Goal: Task Accomplishment & Management: Use online tool/utility

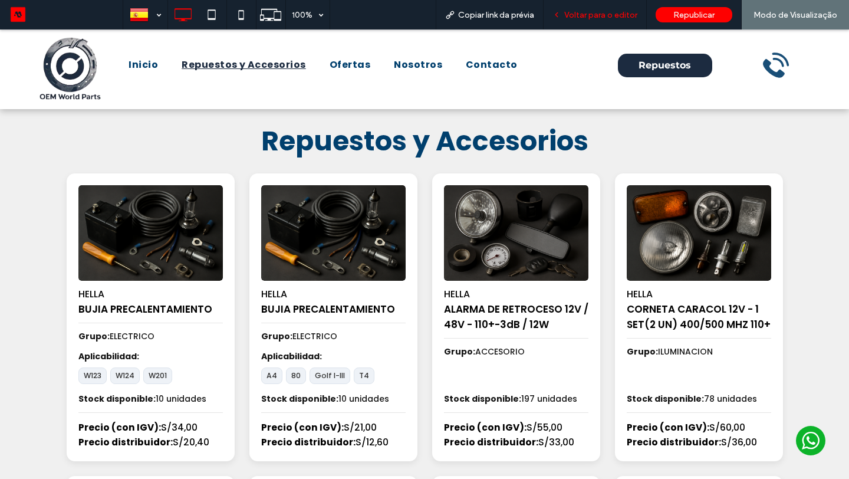
click at [580, 10] on span "Voltar para o editor" at bounding box center [600, 15] width 73 height 10
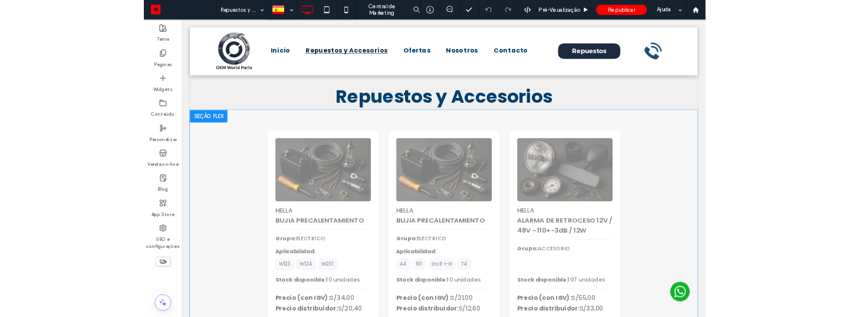
scroll to position [56, 0]
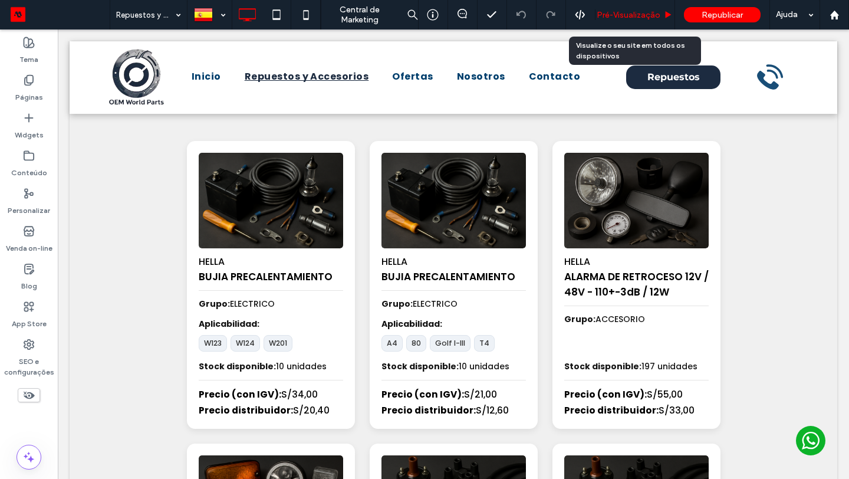
click at [601, 7] on div "Pré-Visualizaçāo" at bounding box center [635, 14] width 80 height 29
click at [601, 8] on div "Pré-Visualizaçāo" at bounding box center [635, 14] width 80 height 29
click at [622, 11] on span "Pré-Visualizaçāo" at bounding box center [629, 15] width 64 height 10
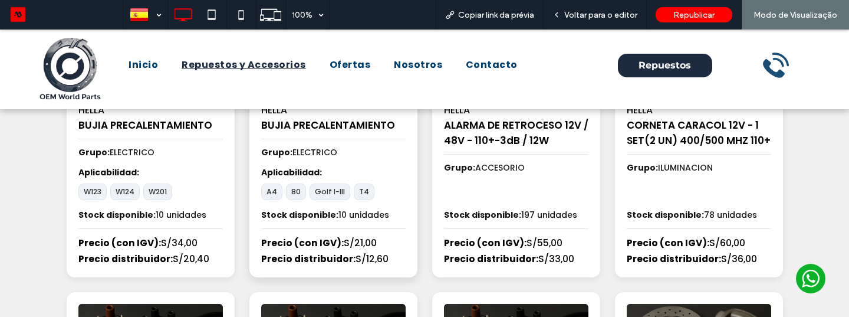
scroll to position [197, 0]
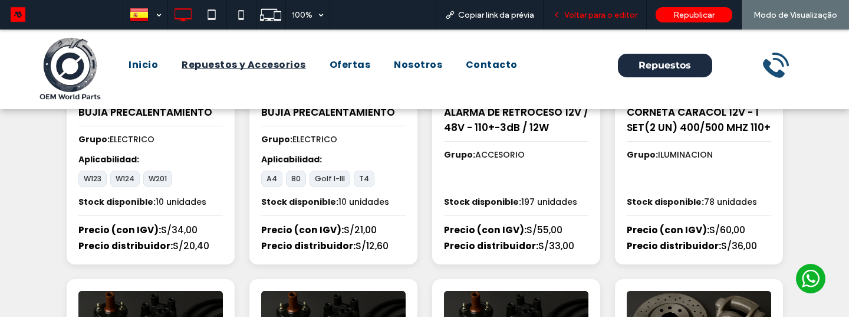
click at [575, 13] on span "Voltar para o editor" at bounding box center [600, 15] width 73 height 10
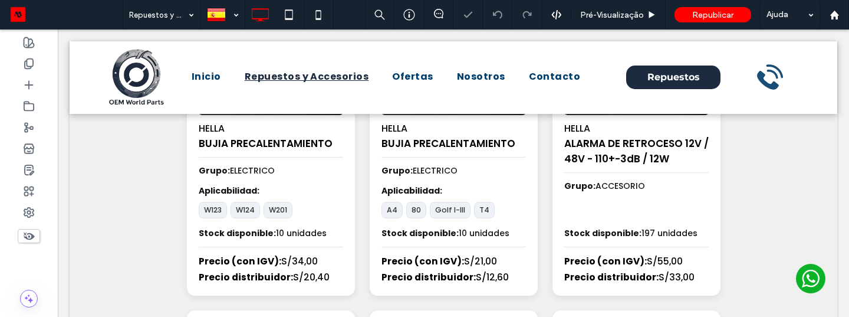
scroll to position [189, 0]
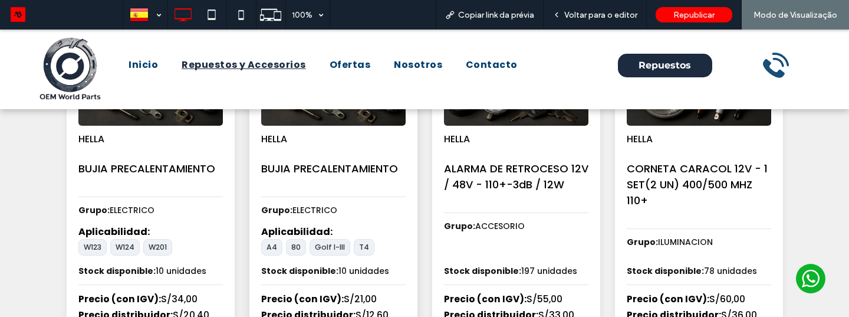
scroll to position [154, 0]
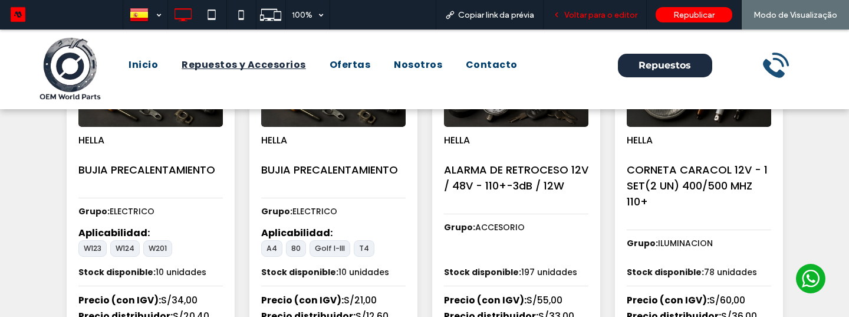
click at [609, 18] on span "Voltar para o editor" at bounding box center [600, 15] width 73 height 10
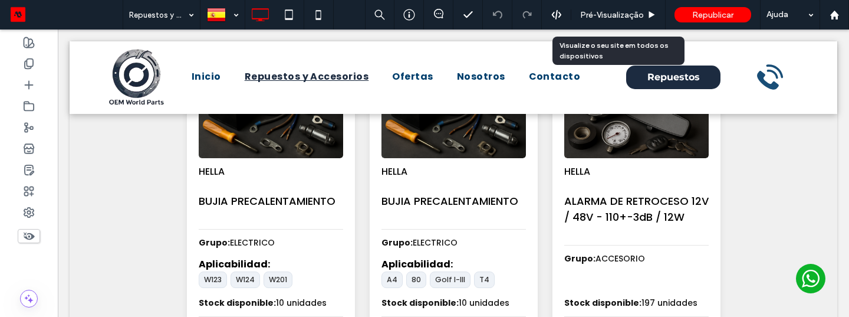
scroll to position [153, 0]
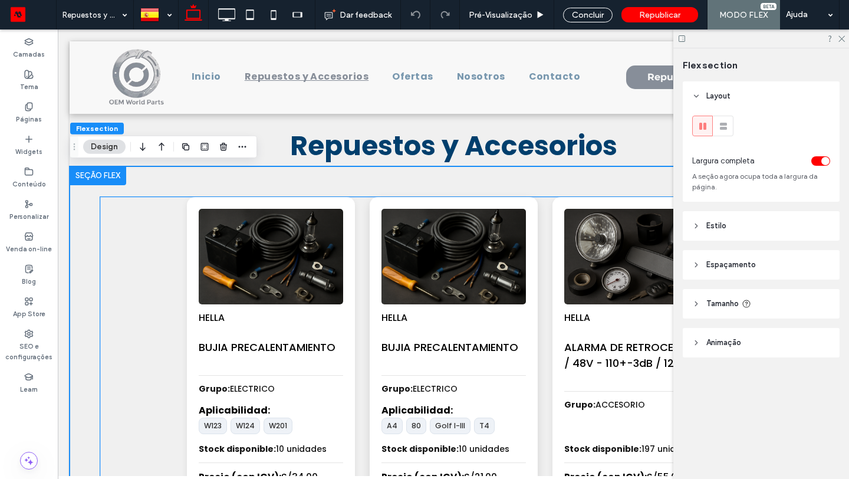
click at [505, 266] on img at bounding box center [452, 256] width 151 height 100
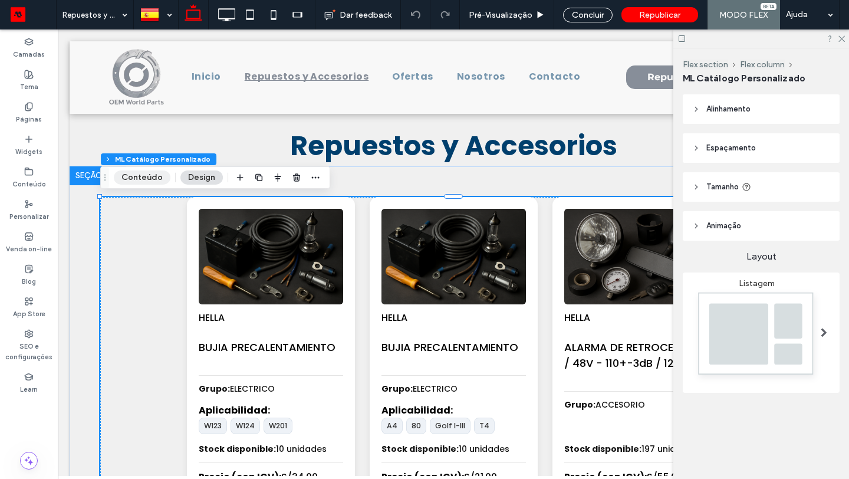
click at [140, 179] on button "Conteúdo" at bounding box center [142, 177] width 57 height 14
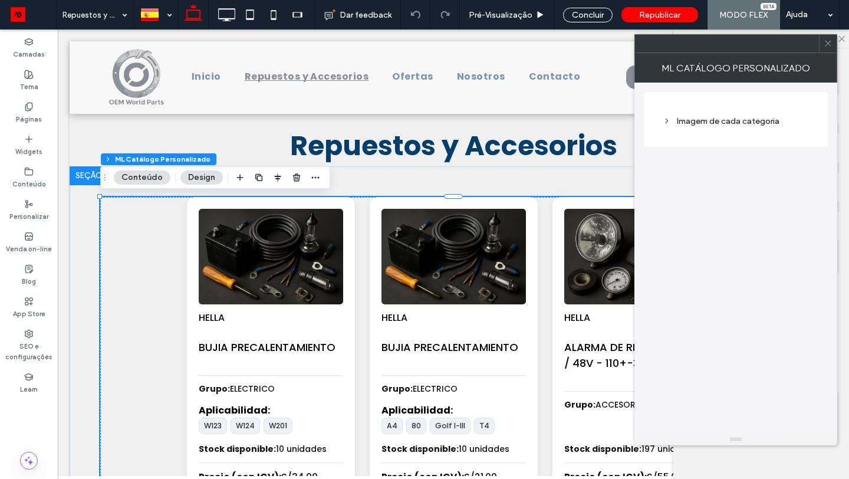
click at [821, 46] on div at bounding box center [828, 44] width 18 height 18
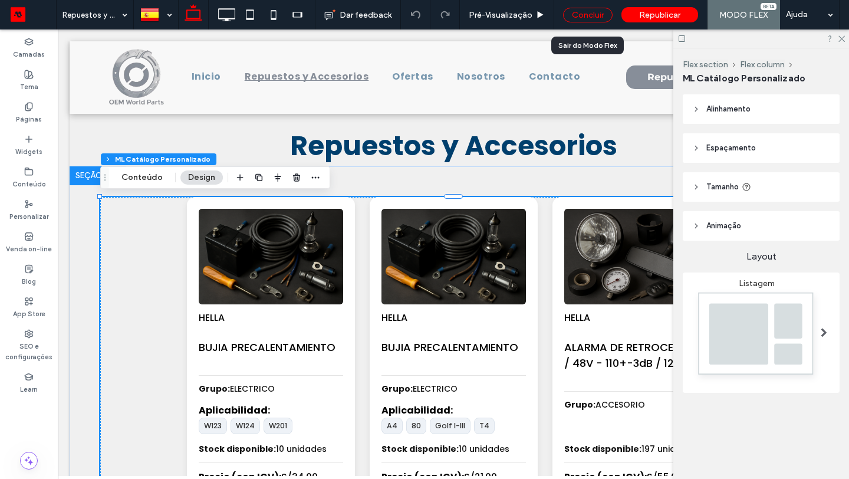
click at [601, 12] on div "Concluir" at bounding box center [588, 15] width 50 height 15
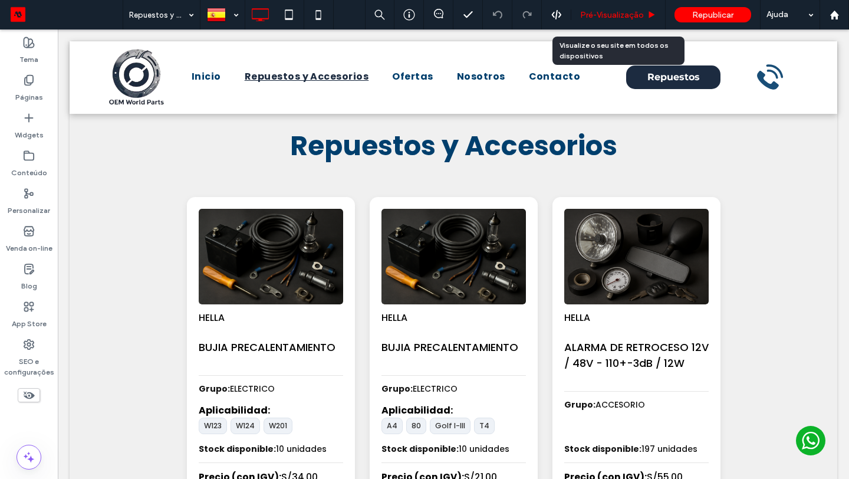
click at [616, 14] on span "Pré-Visualizaçāo" at bounding box center [612, 15] width 64 height 10
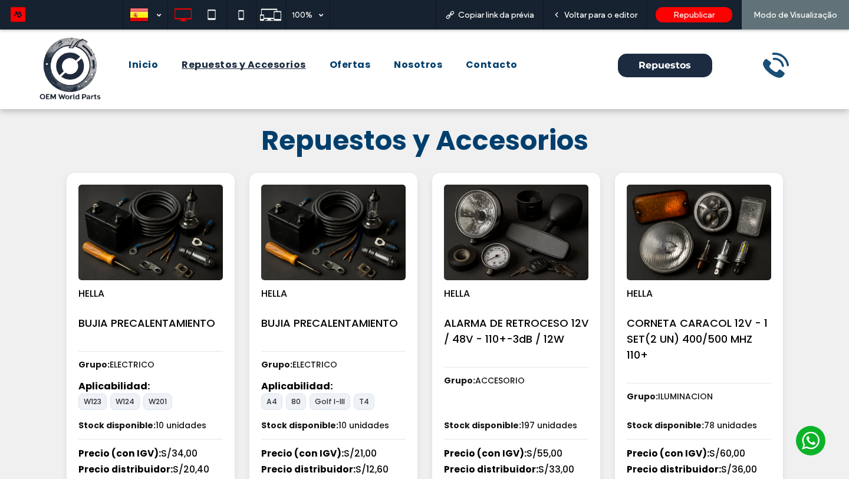
click at [426, 140] on span "Repuestos y Accesorios" at bounding box center [424, 140] width 327 height 38
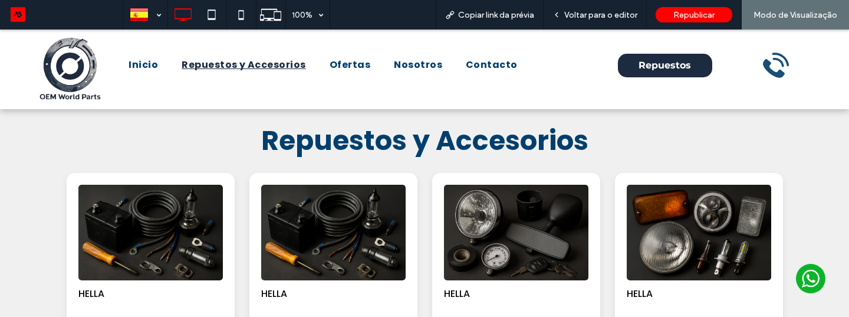
scroll to position [25, 0]
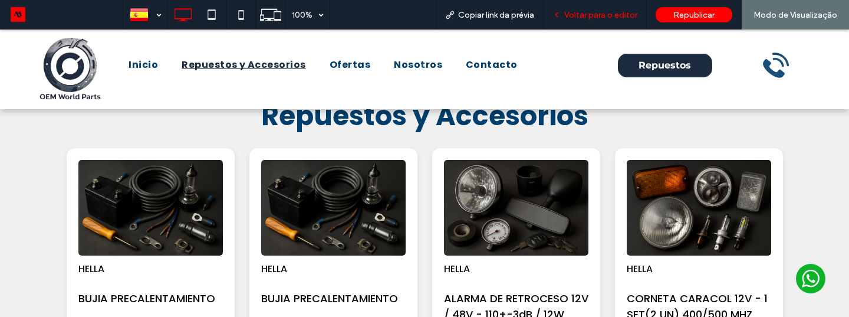
click at [611, 21] on div "Voltar para o editor" at bounding box center [594, 14] width 103 height 29
click at [602, 17] on span "Voltar para o editor" at bounding box center [600, 15] width 73 height 10
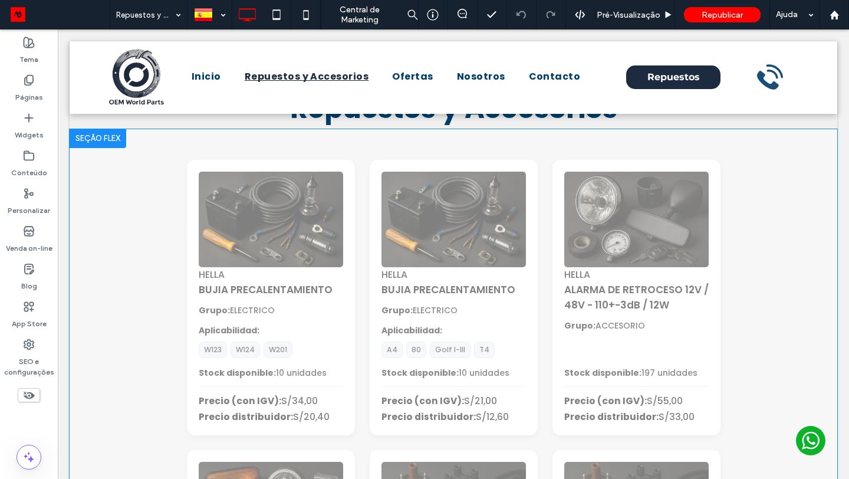
scroll to position [36, 0]
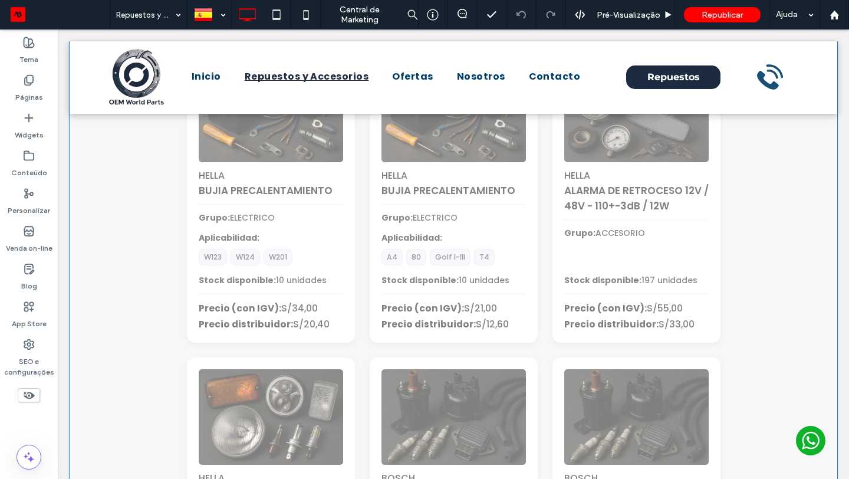
scroll to position [144, 0]
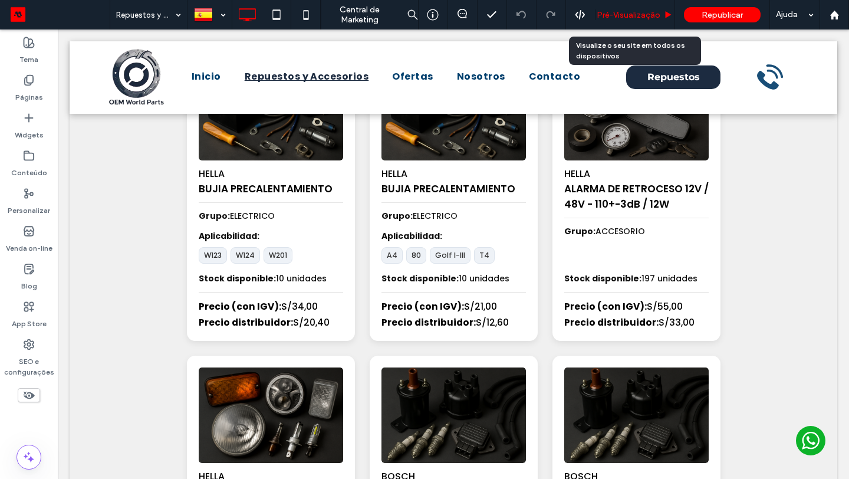
click at [636, 21] on div "Pré-Visualizaçāo" at bounding box center [635, 14] width 80 height 29
click at [631, 18] on span "Pré-Visualizaçāo" at bounding box center [629, 15] width 64 height 10
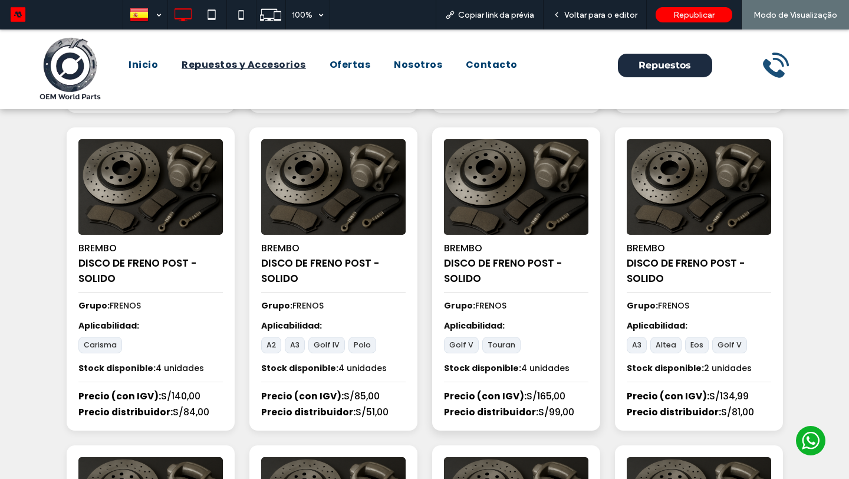
scroll to position [666, 0]
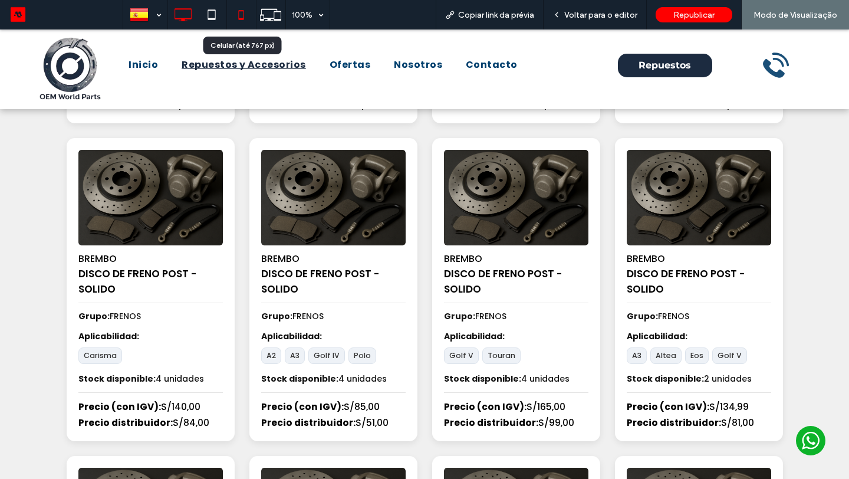
click at [253, 23] on div at bounding box center [241, 15] width 29 height 24
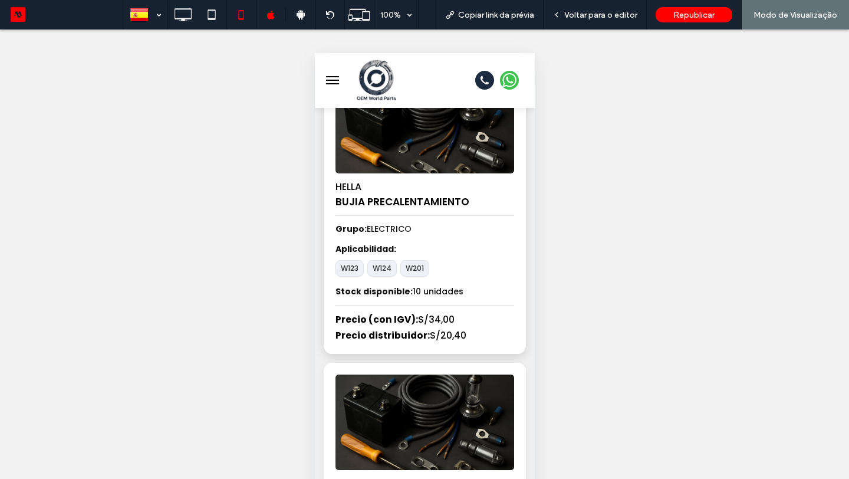
scroll to position [0, 0]
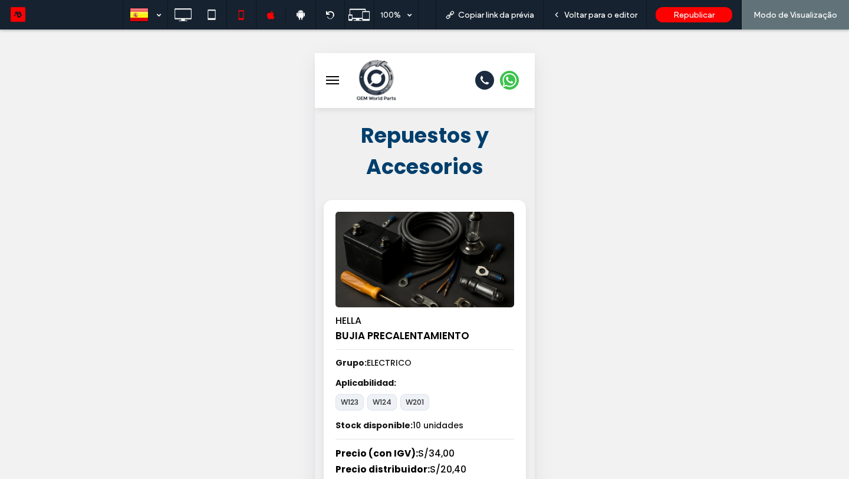
click at [331, 83] on span "menu" at bounding box center [331, 83] width 13 height 1
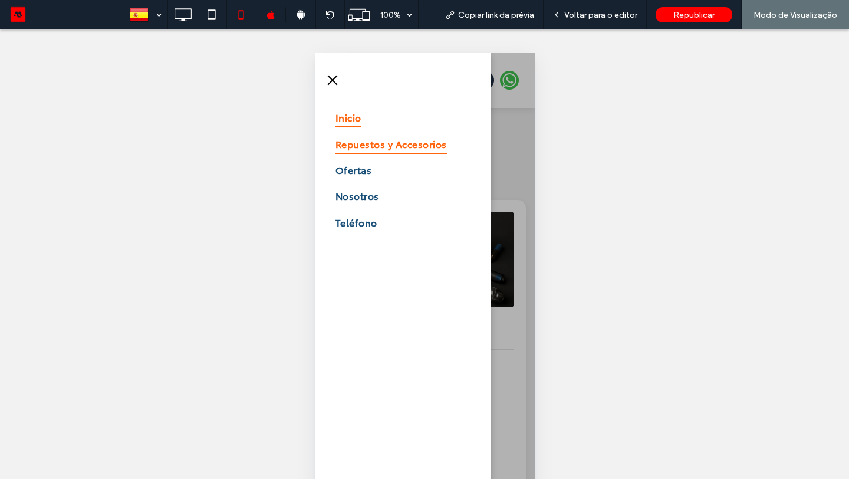
click at [347, 115] on span "Inicio" at bounding box center [348, 117] width 26 height 20
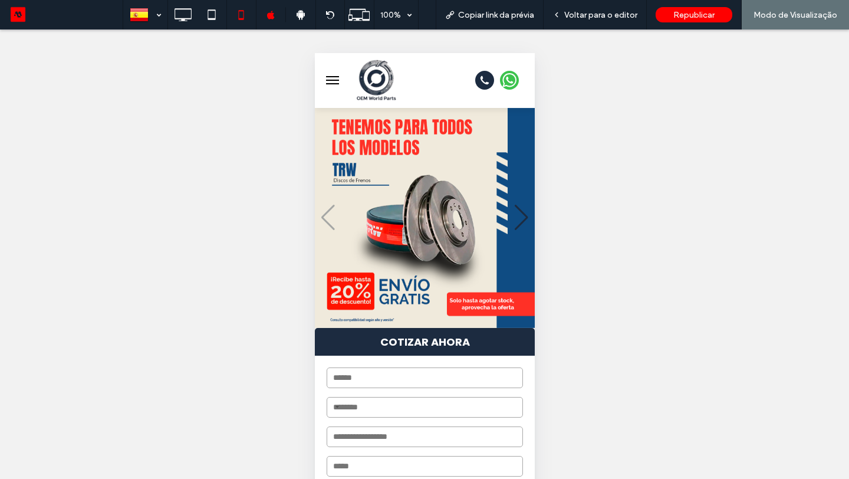
click at [332, 79] on button "menu" at bounding box center [332, 80] width 24 height 24
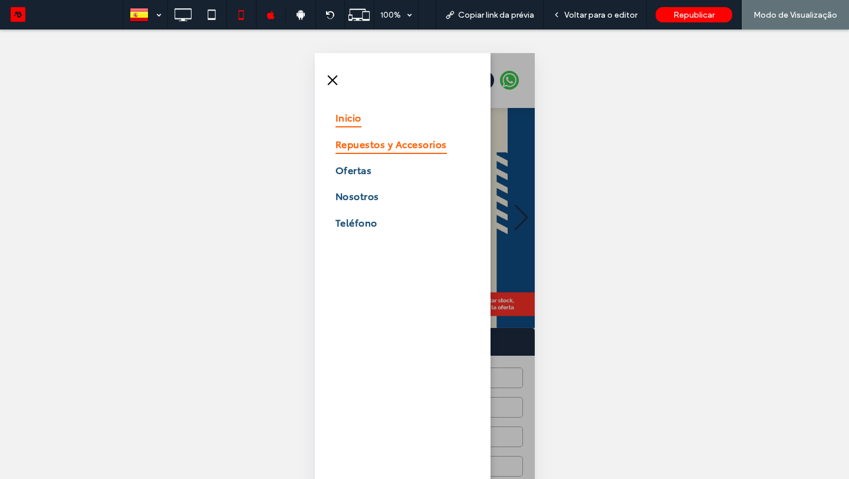
click at [350, 150] on span "Repuestos y Accesorios" at bounding box center [390, 143] width 111 height 20
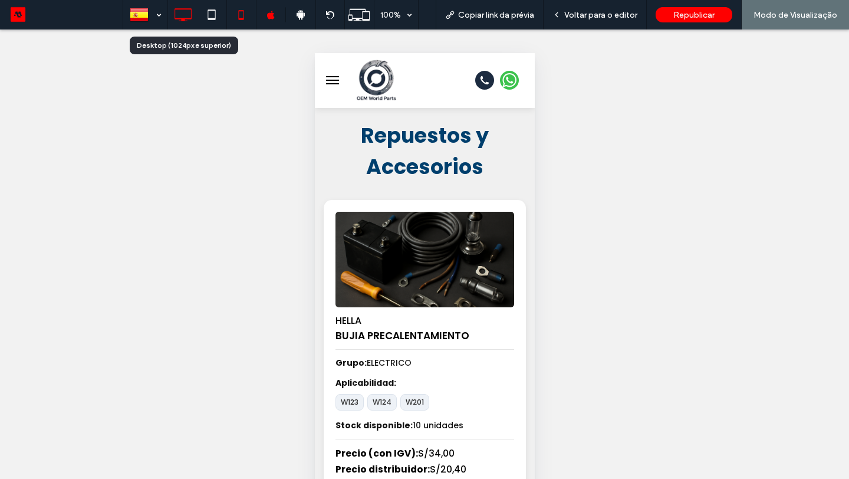
click at [183, 12] on icon at bounding box center [183, 15] width 24 height 24
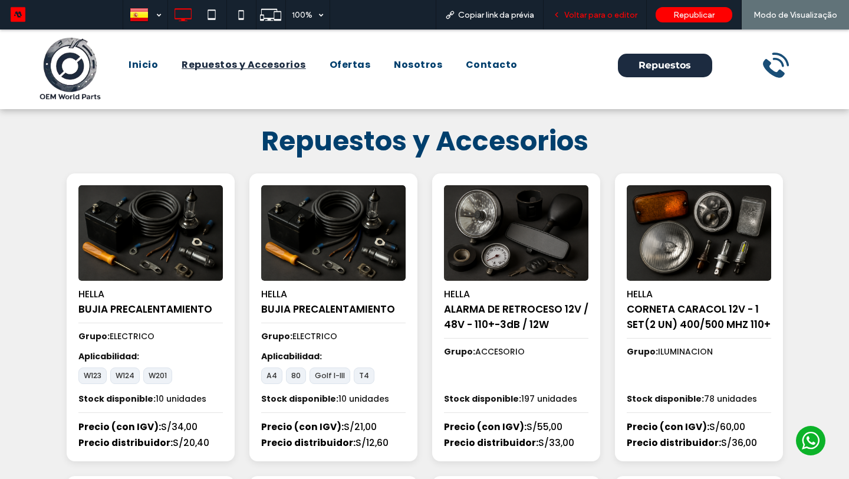
click at [597, 19] on span "Voltar para o editor" at bounding box center [600, 15] width 73 height 10
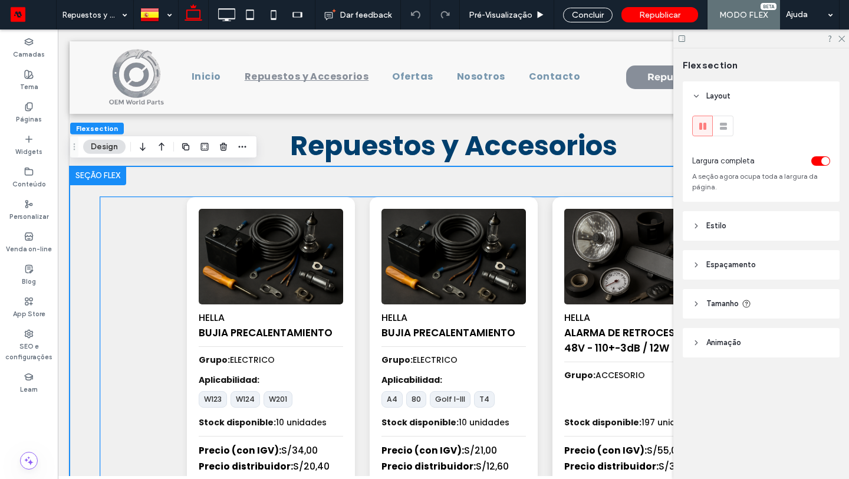
click at [564, 289] on img at bounding box center [635, 256] width 151 height 100
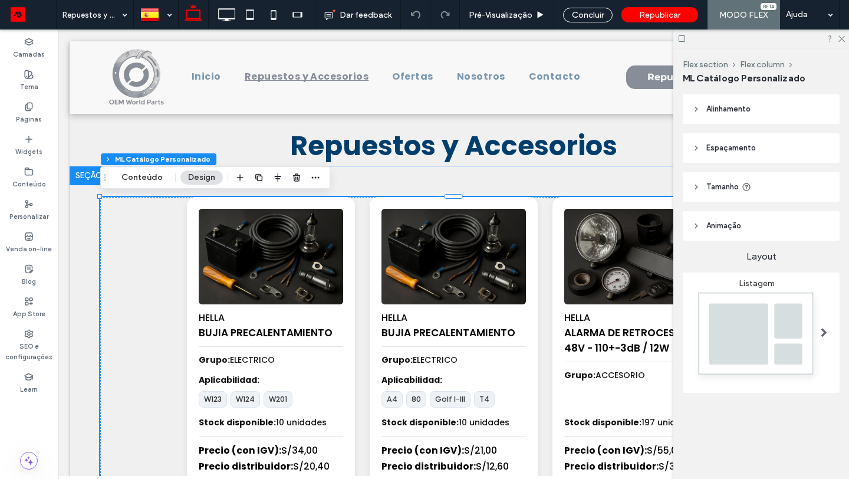
click at [147, 185] on div "Flex section Flex column ML Catálogo Personalizado Conteúdo Design" at bounding box center [215, 177] width 230 height 22
click at [147, 179] on button "Conteúdo" at bounding box center [142, 177] width 57 height 14
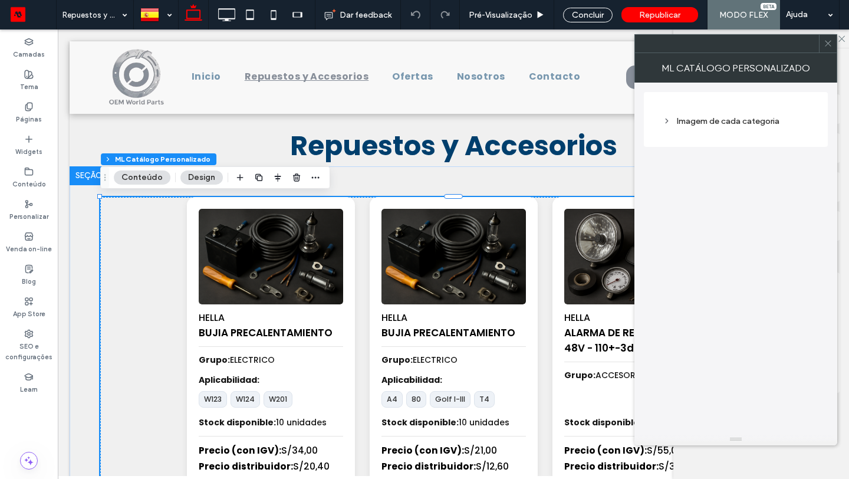
click at [757, 137] on div "Imagem de cada categoria" at bounding box center [735, 119] width 165 height 43
click at [755, 127] on div "Imagem de cada categoria" at bounding box center [736, 121] width 146 height 16
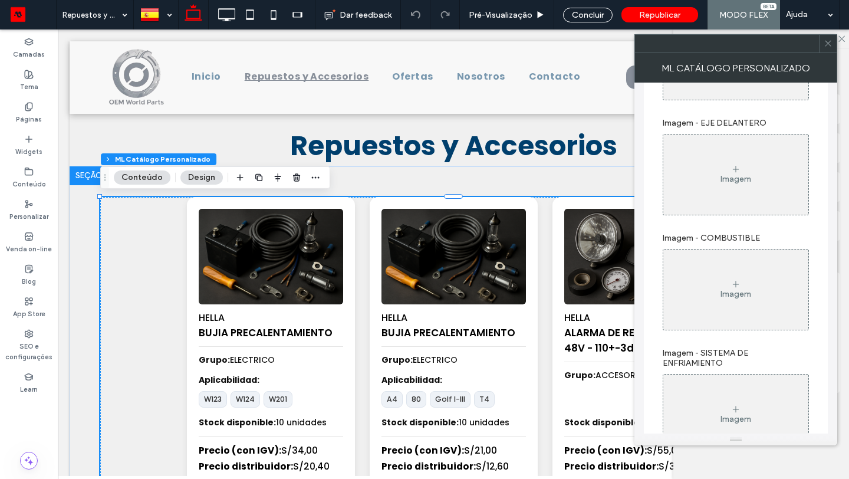
scroll to position [2519, 0]
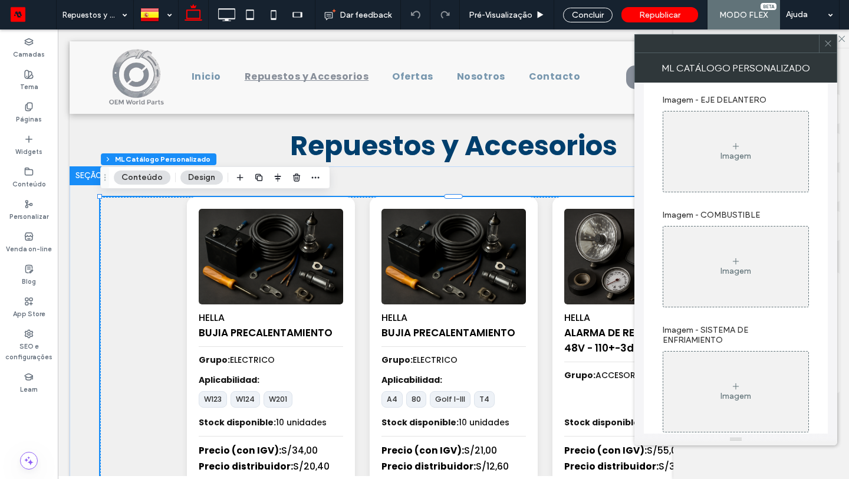
click at [830, 51] on span at bounding box center [827, 44] width 9 height 18
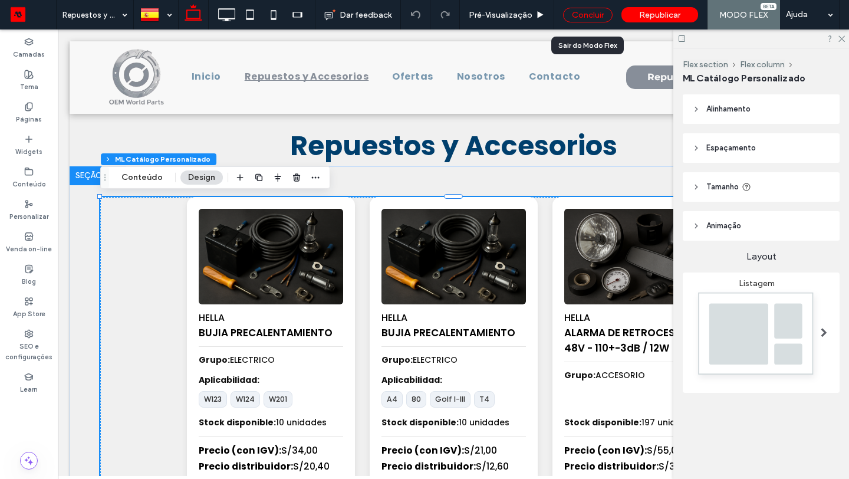
click at [597, 15] on div "Concluir" at bounding box center [588, 15] width 50 height 15
click at [742, 342] on img at bounding box center [756, 336] width 129 height 96
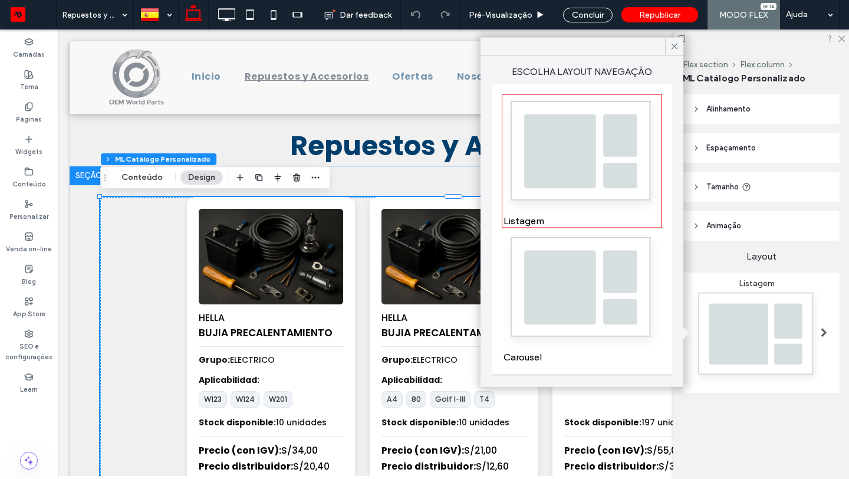
click at [640, 322] on div "Carousel" at bounding box center [581, 297] width 157 height 130
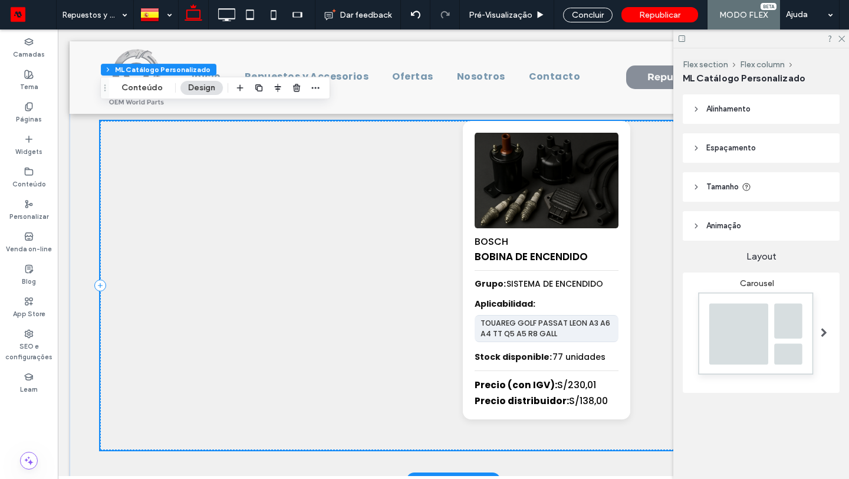
scroll to position [123, 0]
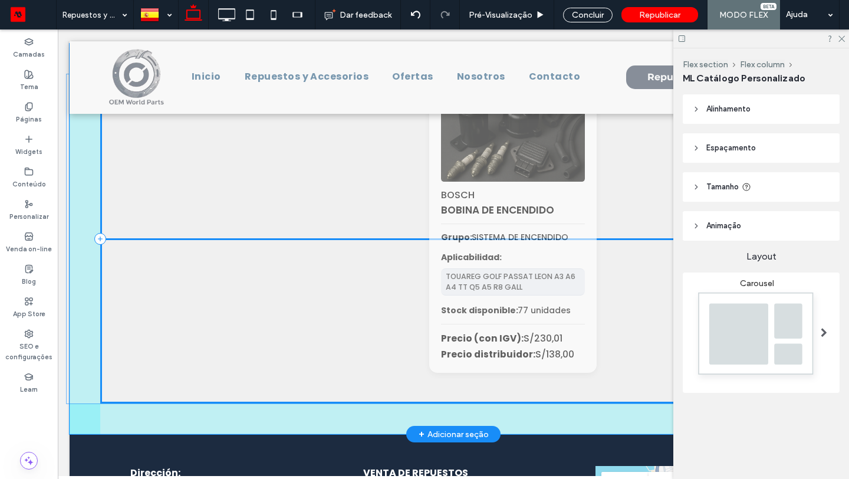
drag, startPoint x: 529, startPoint y: 242, endPoint x: 499, endPoint y: 242, distance: 30.7
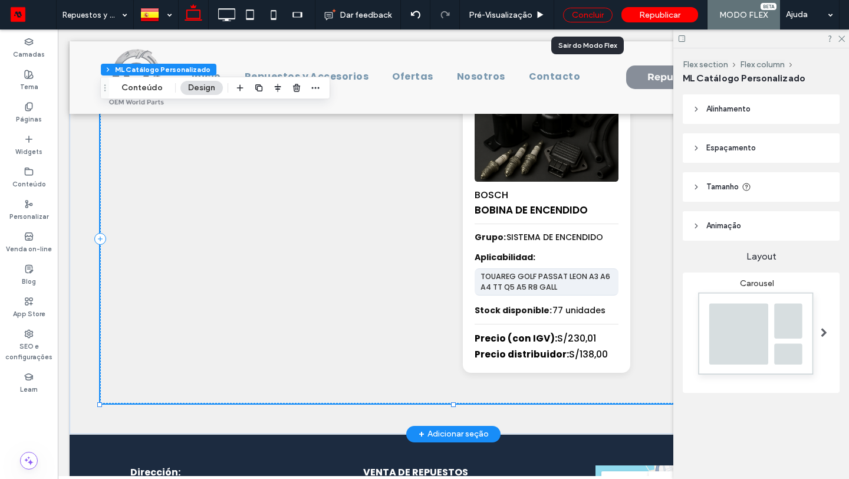
click at [592, 16] on div "Concluir" at bounding box center [588, 15] width 50 height 15
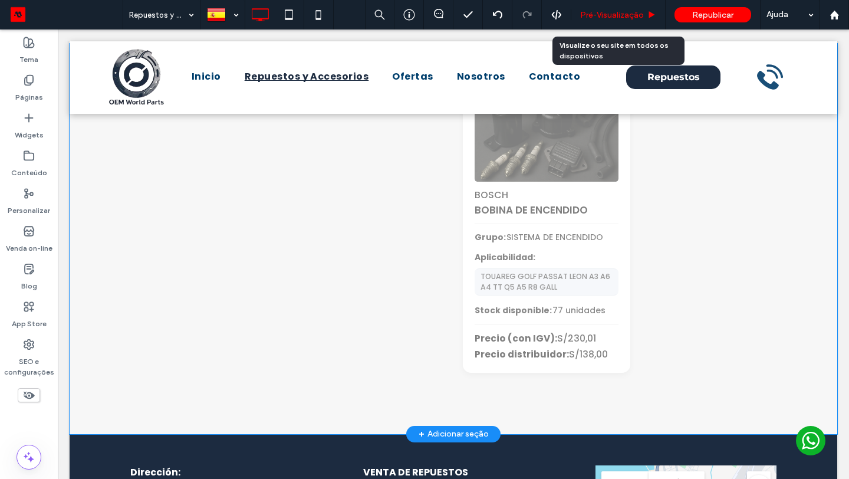
click at [627, 14] on span "Pré-Visualizaçāo" at bounding box center [612, 15] width 64 height 10
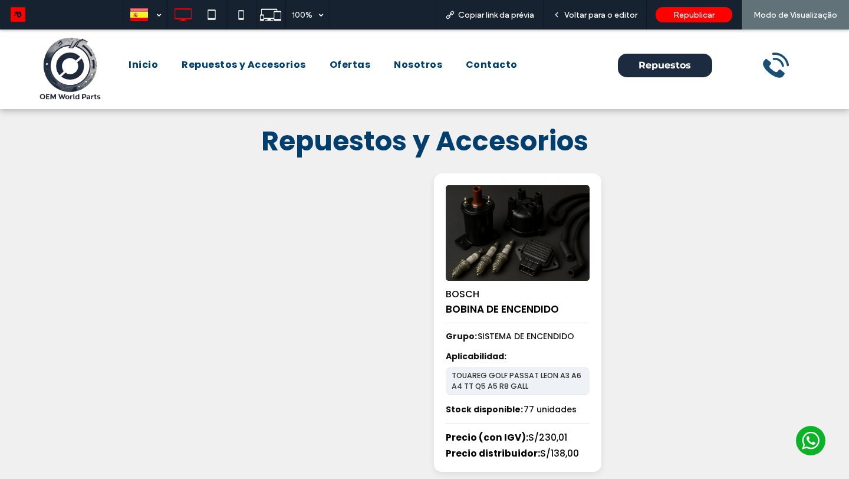
drag, startPoint x: 517, startPoint y: 255, endPoint x: 717, endPoint y: 246, distance: 200.6
click at [720, 245] on div "HELLA BUJIA PRECALENTAMIENTO Grupo: ELECTRICO Aplicabilidad: W123 W124 W201 Sto…" at bounding box center [424, 337] width 19778790 height 329
drag, startPoint x: 576, startPoint y: 257, endPoint x: 392, endPoint y: 256, distance: 183.9
click at [392, 256] on div "HELLA BUJIA PRECALENTAMIENTO Grupo: ELECTRICO Aplicabilidad: W123 W124 W201 Sto…" at bounding box center [424, 337] width 19778790 height 329
click at [635, 151] on h1 "Repuestos y Accesorios" at bounding box center [424, 141] width 707 height 41
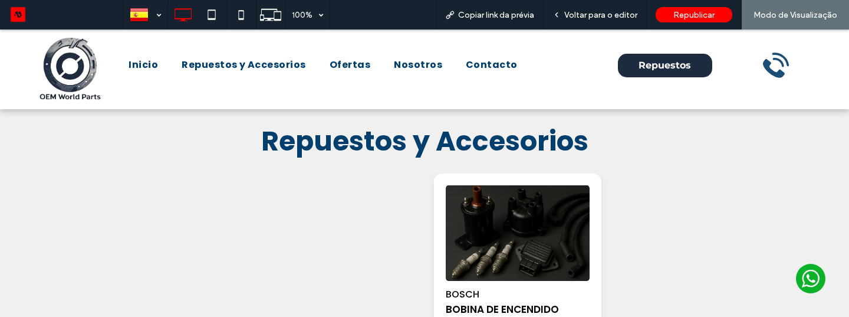
drag, startPoint x: 615, startPoint y: 229, endPoint x: 396, endPoint y: 213, distance: 219.9
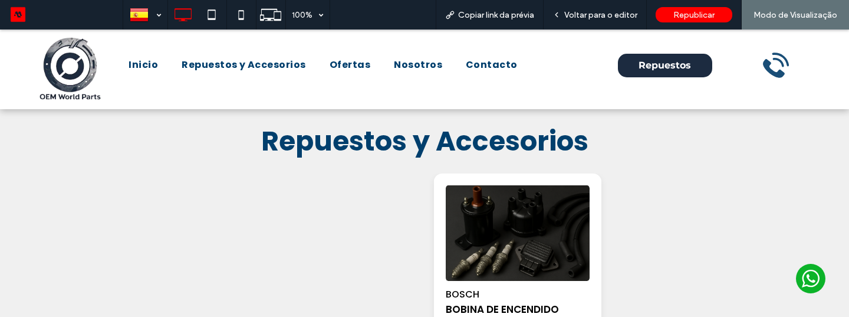
drag, startPoint x: 545, startPoint y: 229, endPoint x: 401, endPoint y: 223, distance: 143.9
click at [618, 11] on span "Voltar para o editor" at bounding box center [600, 15] width 73 height 10
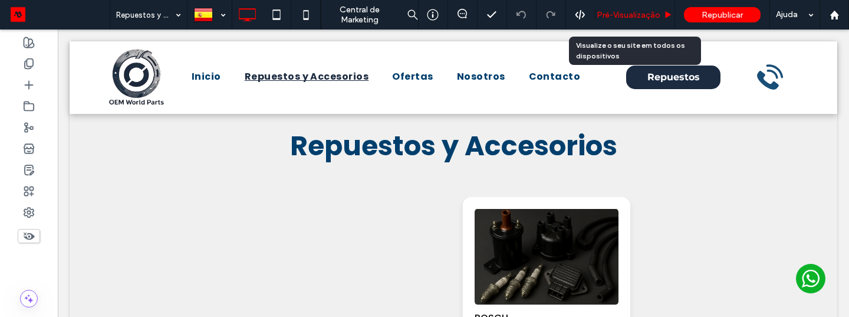
click at [627, 6] on div "Pré-Visualizaçāo" at bounding box center [635, 14] width 80 height 29
click at [617, 20] on div "Pré-Visualizaçāo" at bounding box center [635, 14] width 80 height 29
click at [619, 14] on span "Pré-Visualizaçāo" at bounding box center [629, 15] width 64 height 10
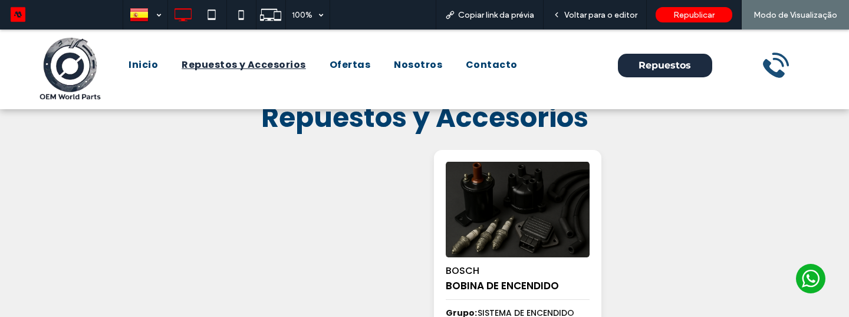
scroll to position [18, 0]
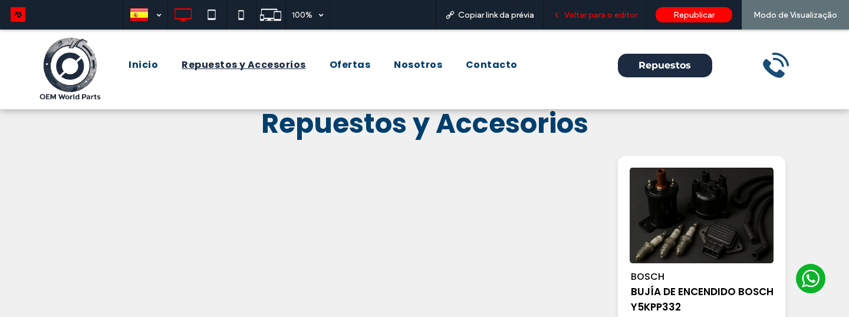
click at [586, 16] on span "Voltar para o editor" at bounding box center [600, 15] width 73 height 10
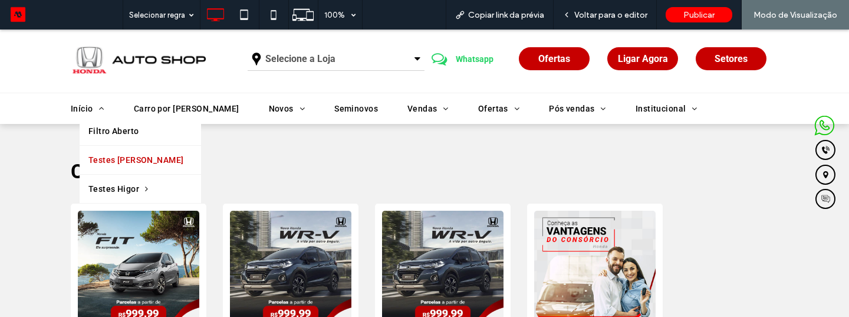
click at [112, 157] on span "Testes [PERSON_NAME]" at bounding box center [135, 159] width 95 height 17
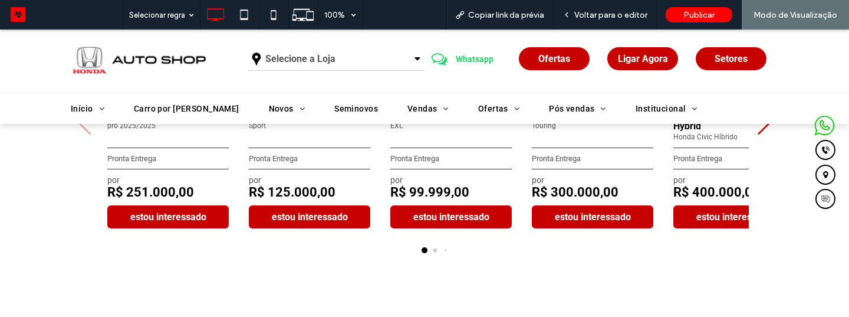
scroll to position [508, 0]
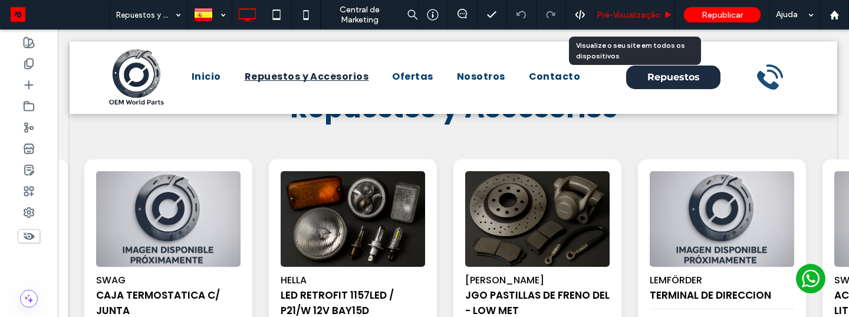
click at [639, 17] on span "Pré-Visualizaçāo" at bounding box center [629, 15] width 64 height 10
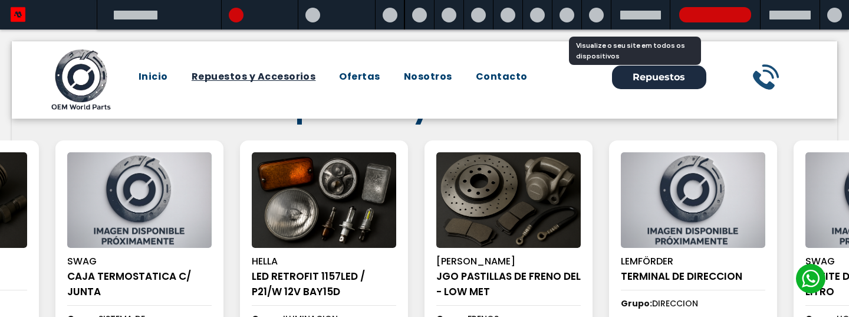
scroll to position [38, 0]
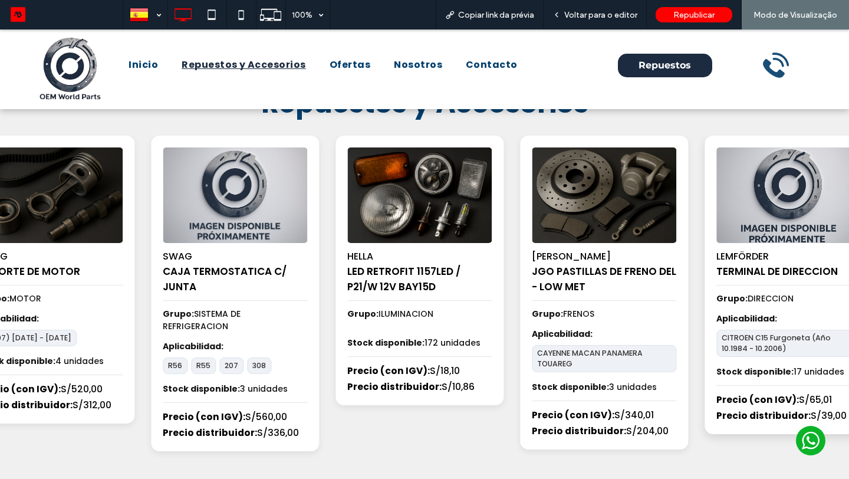
click at [724, 232] on div "HELLA BUJIA PRECALENTAMIENTO Grupo: ELECTRICO Aplicabilidad: W123 W124 W201 Sto…" at bounding box center [520, 300] width 18450 height 329
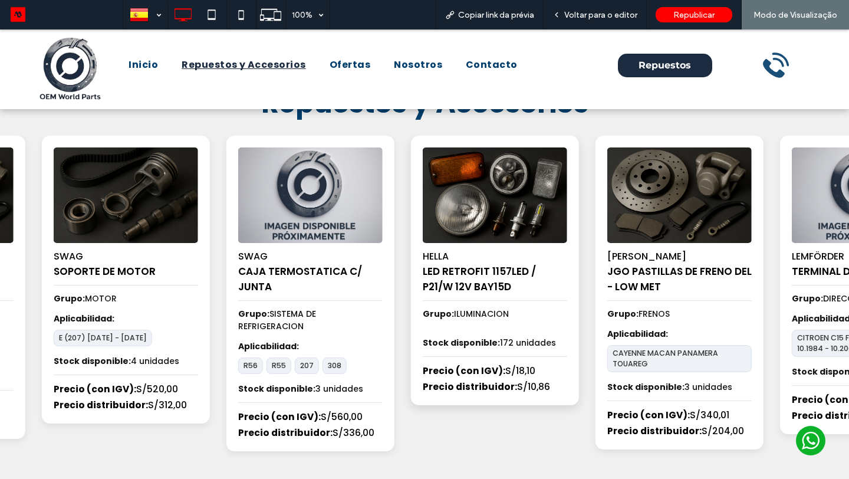
click at [764, 248] on div "HELLA BUJIA PRECALENTAMIENTO Grupo: ELECTRICO Aplicabilidad: W123 W124 W201 Sto…" at bounding box center [595, 300] width 18450 height 329
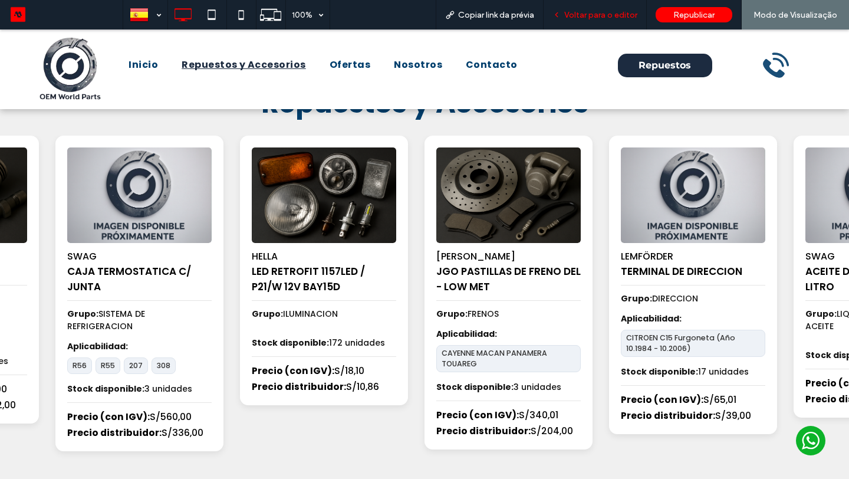
click at [613, 16] on span "Voltar para o editor" at bounding box center [600, 15] width 73 height 10
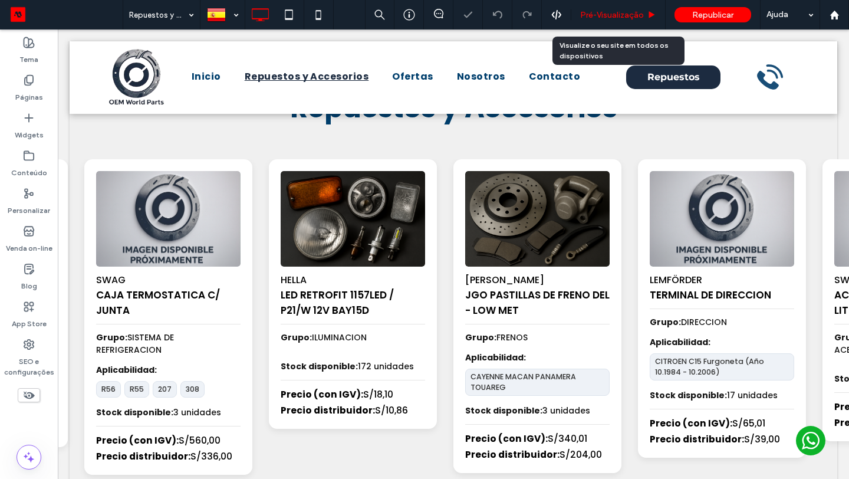
click at [622, 11] on span "Pré-Visualizaçāo" at bounding box center [612, 15] width 64 height 10
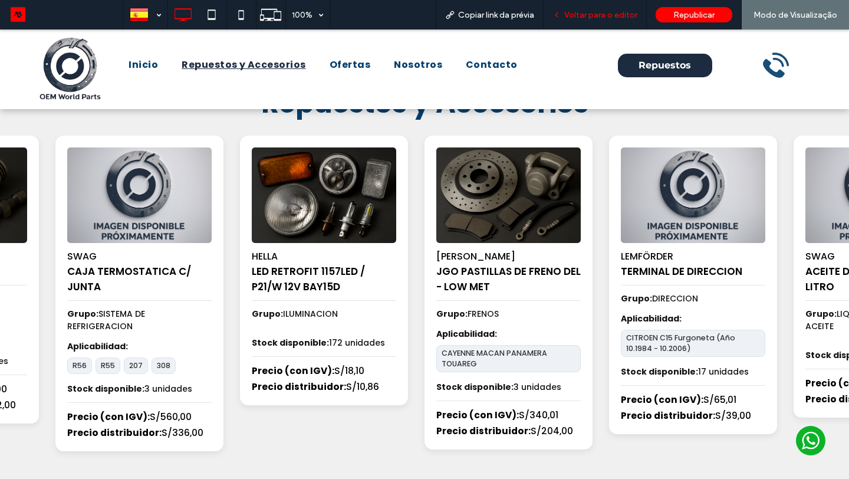
click at [616, 14] on span "Voltar para o editor" at bounding box center [600, 15] width 73 height 10
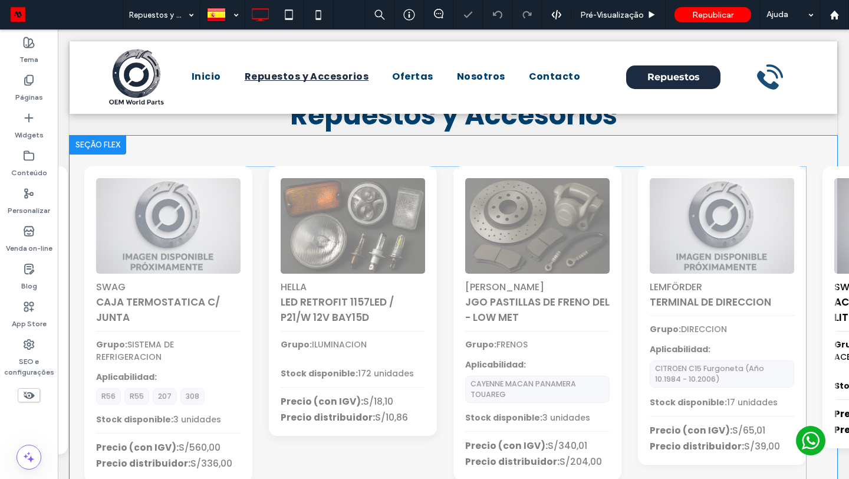
click at [424, 243] on div "Clique para editar no Modo Flex" at bounding box center [453, 331] width 767 height 390
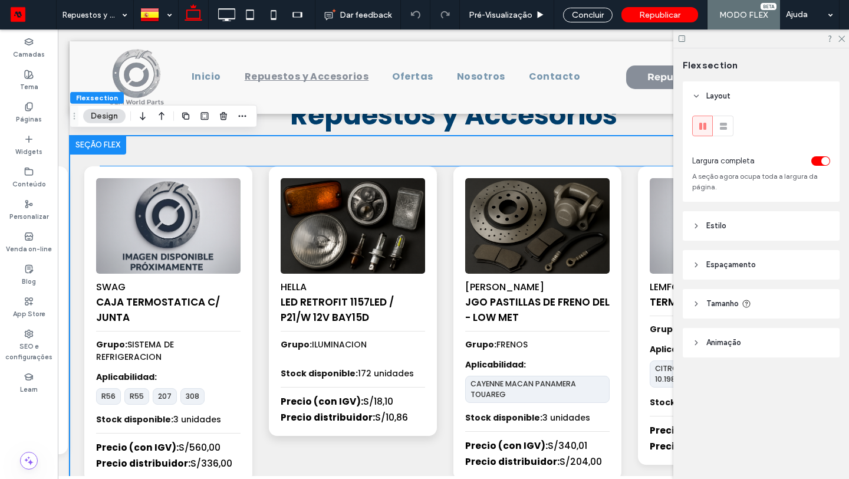
click at [393, 243] on img "50 / 100" at bounding box center [352, 226] width 151 height 100
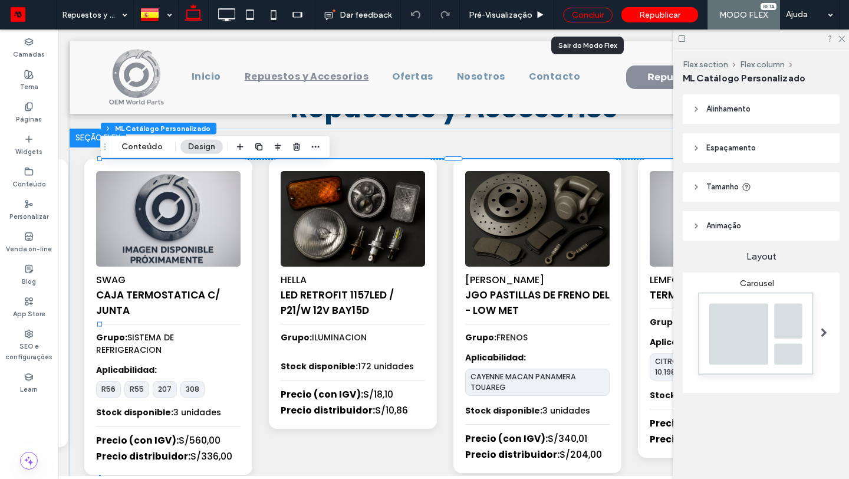
click at [587, 15] on div "Concluir" at bounding box center [588, 15] width 50 height 15
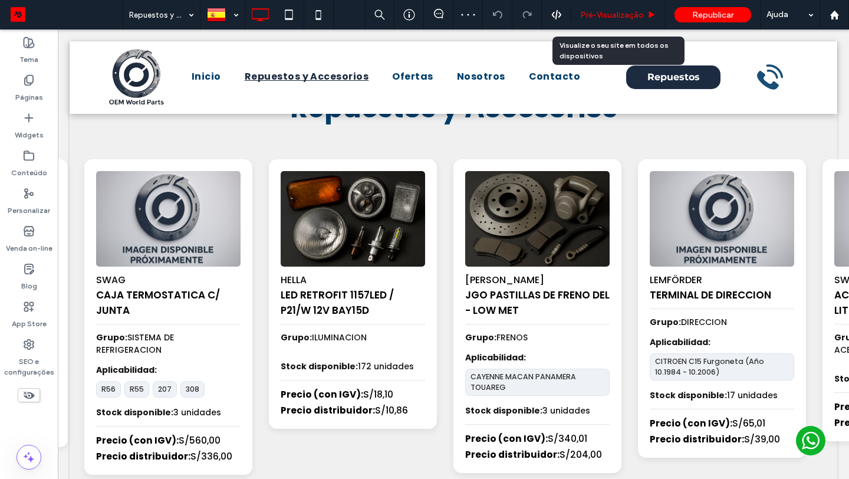
click at [620, 18] on span "Pré-Visualizaçāo" at bounding box center [612, 15] width 64 height 10
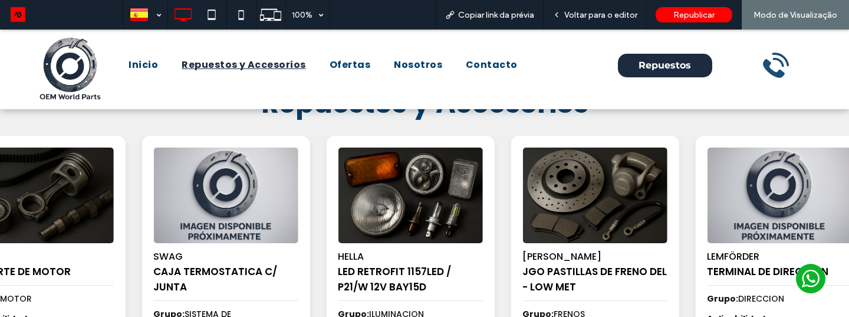
click at [598, 195] on div "HELLA BUJIA PRECALENTAMIENTO Grupo: ELECTRICO Aplicabilidad: W123 W124 W201 Sto…" at bounding box center [511, 300] width 18450 height 329
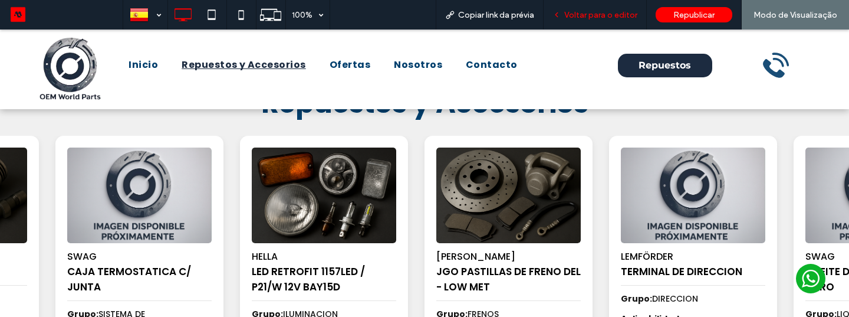
click at [585, 10] on span "Voltar para o editor" at bounding box center [600, 15] width 73 height 10
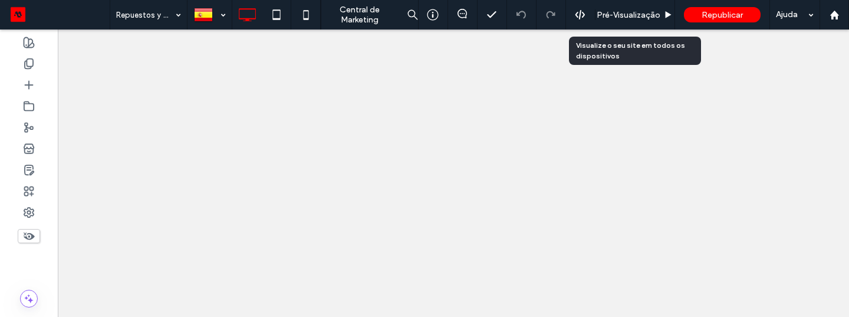
click at [632, 14] on span "Pré-Visualizaçāo" at bounding box center [629, 15] width 64 height 10
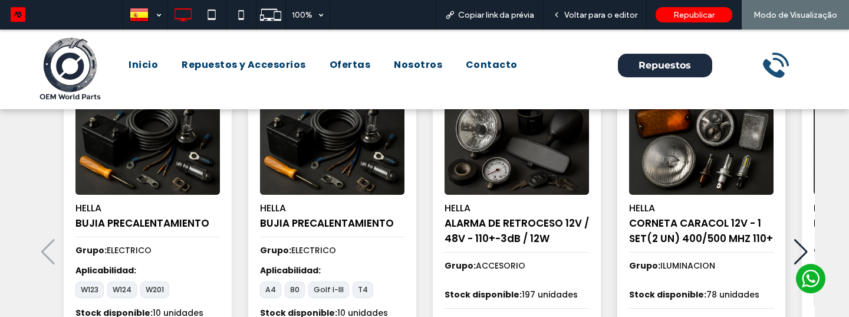
scroll to position [39, 0]
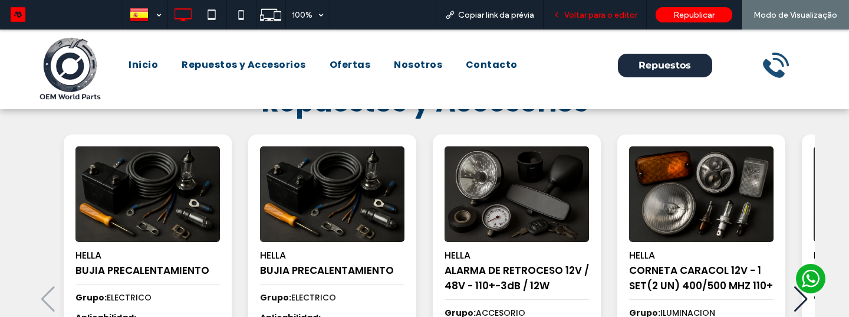
click at [591, 12] on span "Voltar para o editor" at bounding box center [600, 15] width 73 height 10
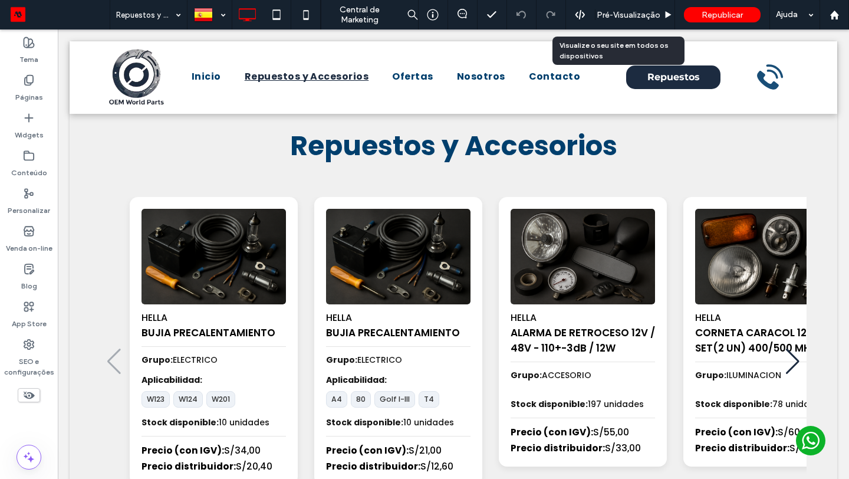
click at [615, 19] on span "Pré-Visualizaçāo" at bounding box center [629, 15] width 64 height 10
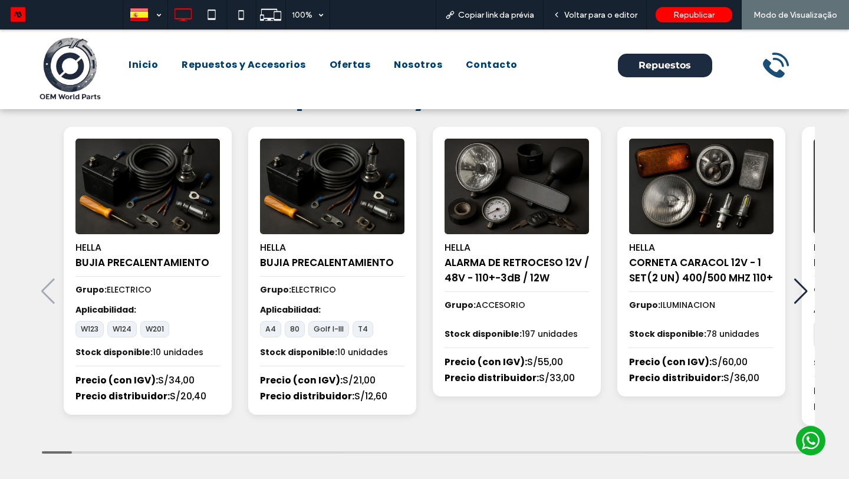
scroll to position [131, 0]
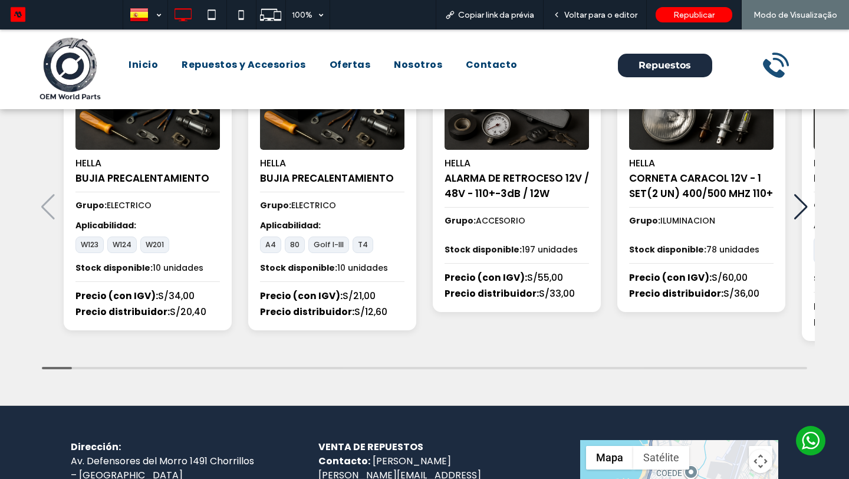
click at [805, 210] on div "Next slide" at bounding box center [801, 207] width 16 height 26
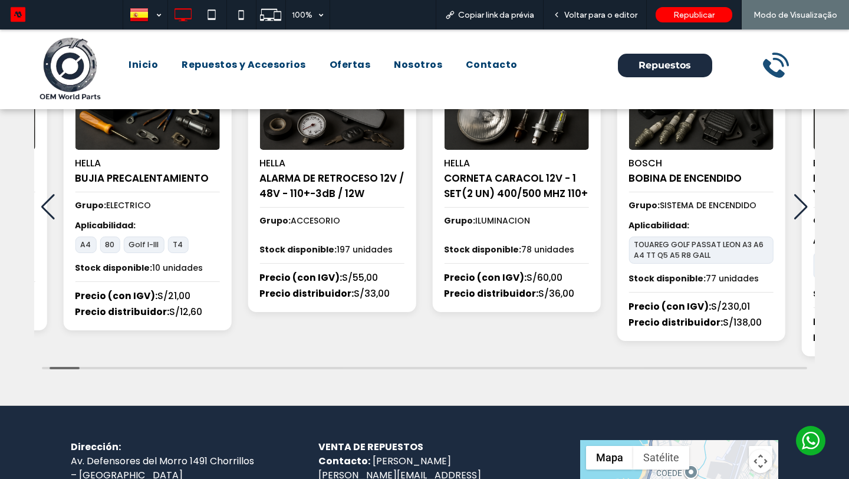
click at [805, 210] on div "Next slide" at bounding box center [801, 207] width 16 height 26
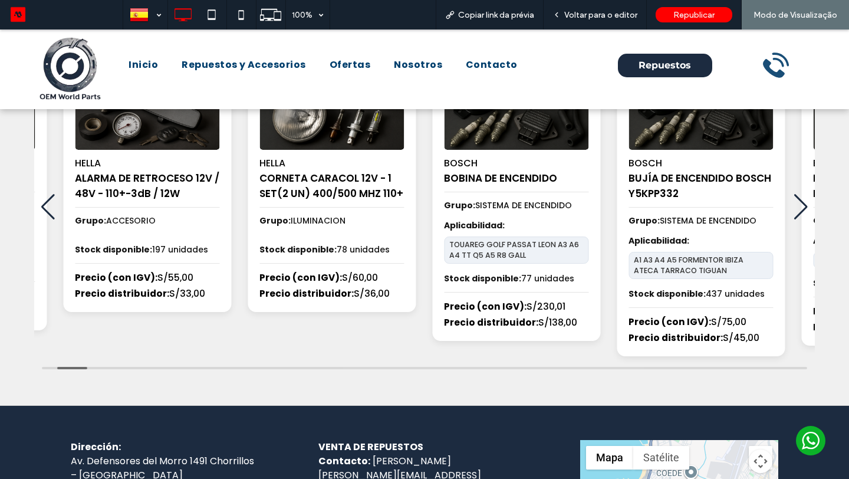
click at [805, 210] on div "Next slide" at bounding box center [801, 207] width 16 height 26
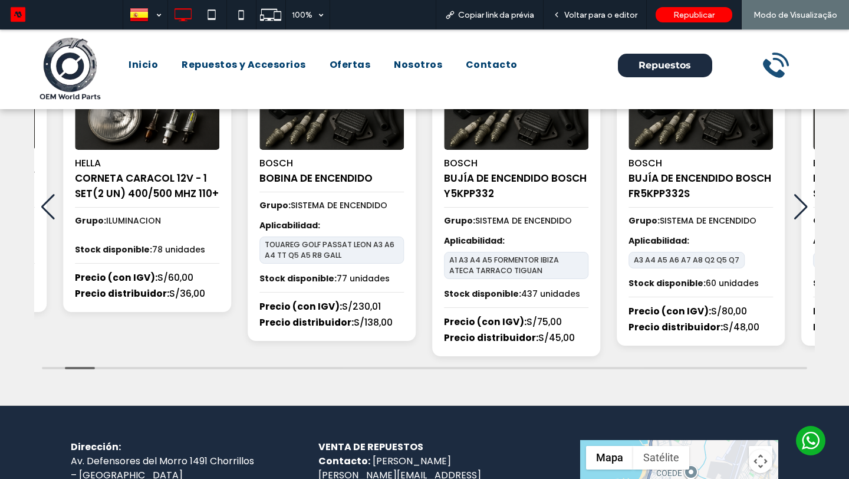
click at [53, 208] on div "Previous slide" at bounding box center [48, 207] width 16 height 26
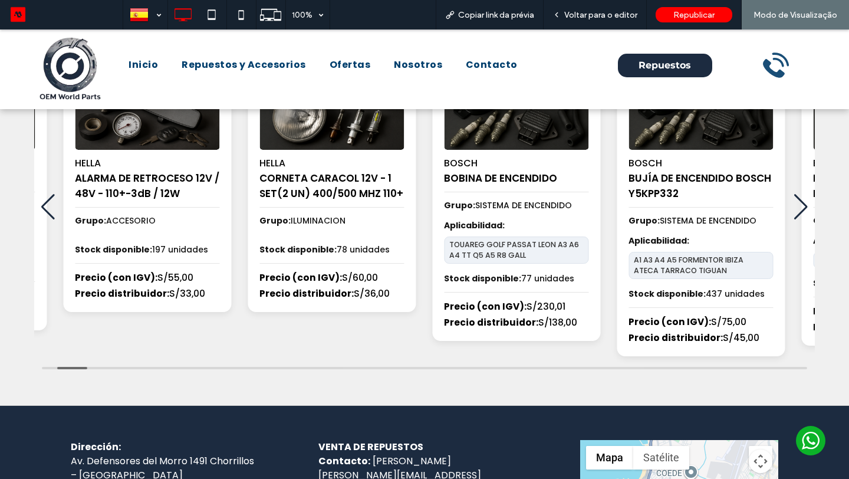
click at [53, 208] on div "Previous slide" at bounding box center [48, 207] width 16 height 26
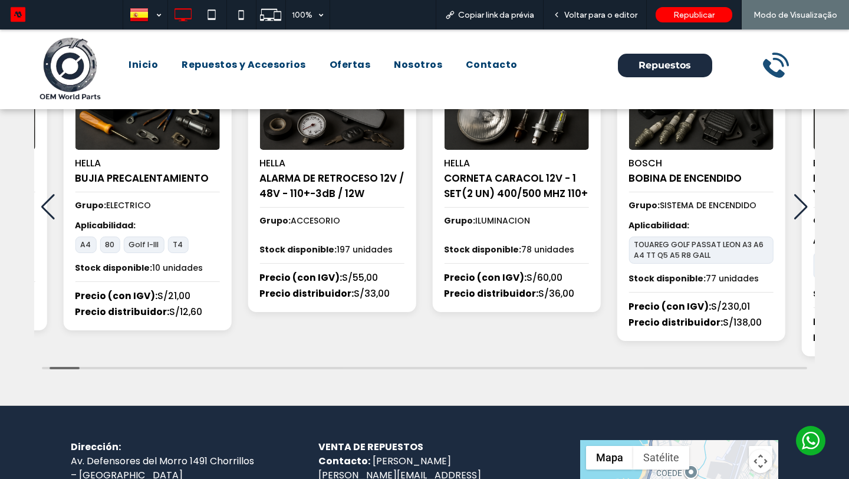
click at [53, 208] on div "Previous slide" at bounding box center [48, 207] width 16 height 26
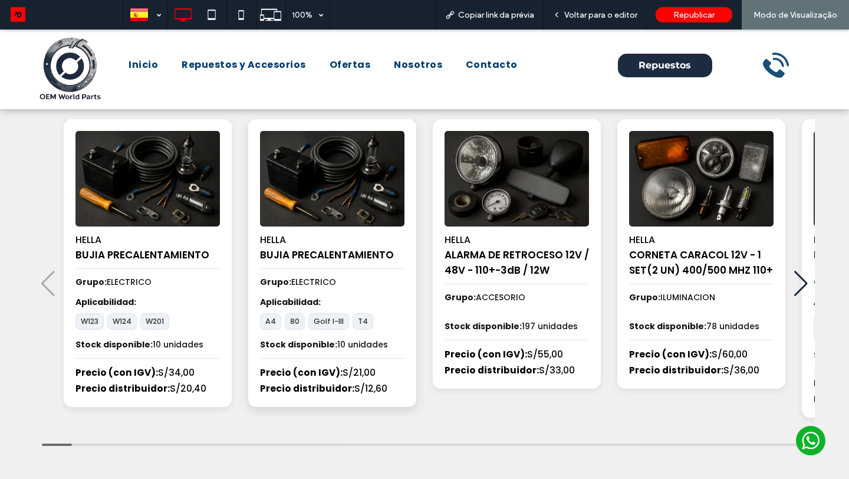
scroll to position [44, 0]
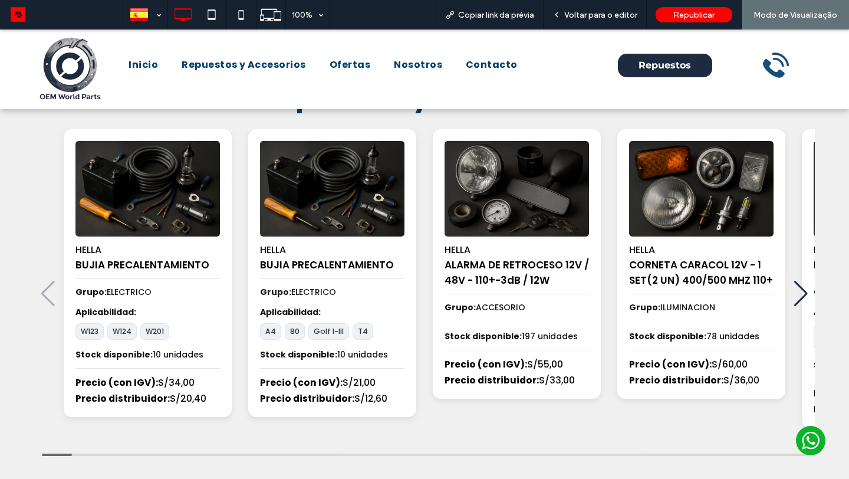
click at [802, 298] on div "Next slide" at bounding box center [801, 294] width 16 height 26
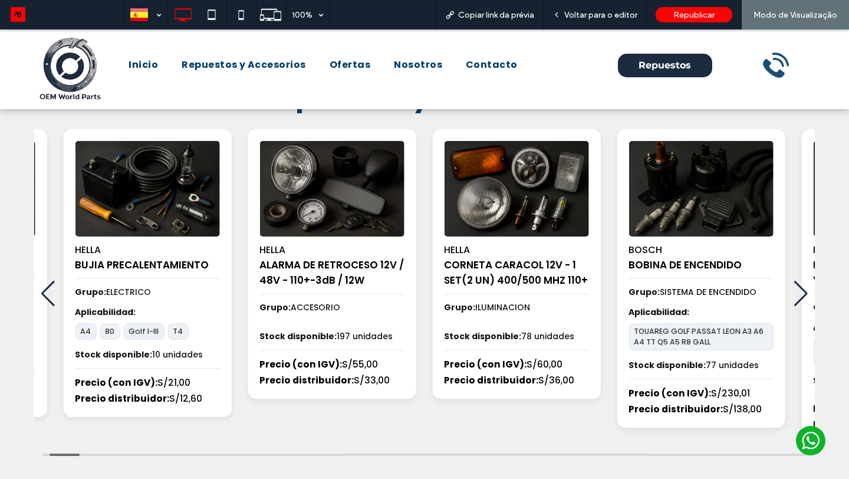
click at [802, 298] on div "Next slide" at bounding box center [801, 294] width 16 height 26
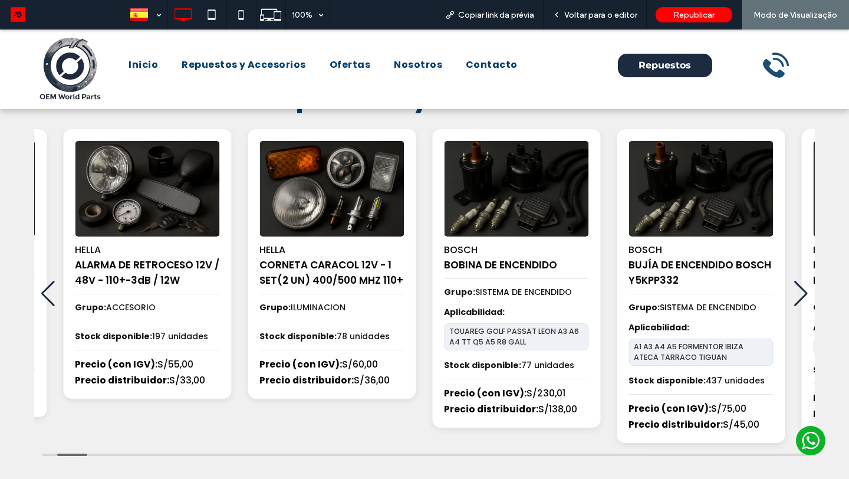
click at [802, 298] on div "Next slide" at bounding box center [801, 294] width 16 height 26
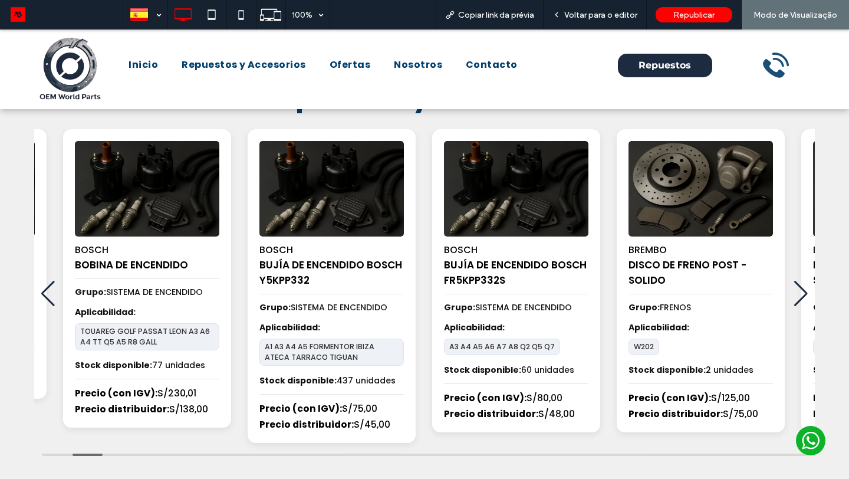
click at [802, 298] on div "Next slide" at bounding box center [801, 294] width 16 height 26
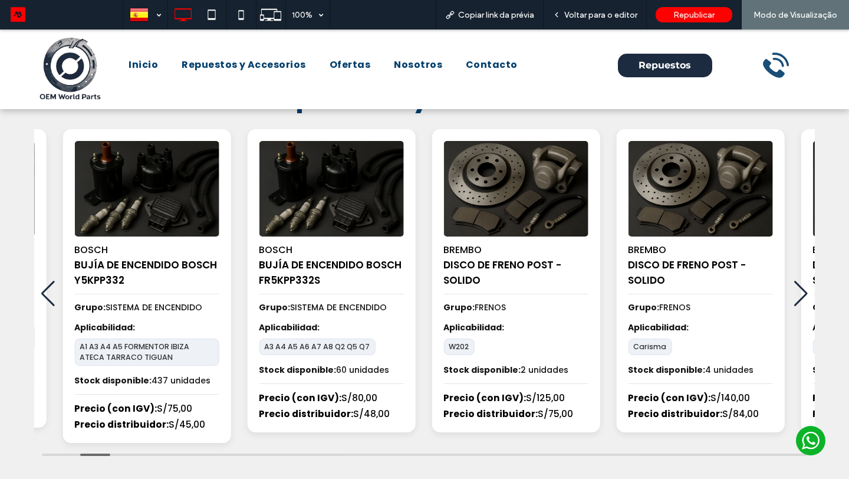
click at [802, 298] on div "Next slide" at bounding box center [801, 294] width 16 height 26
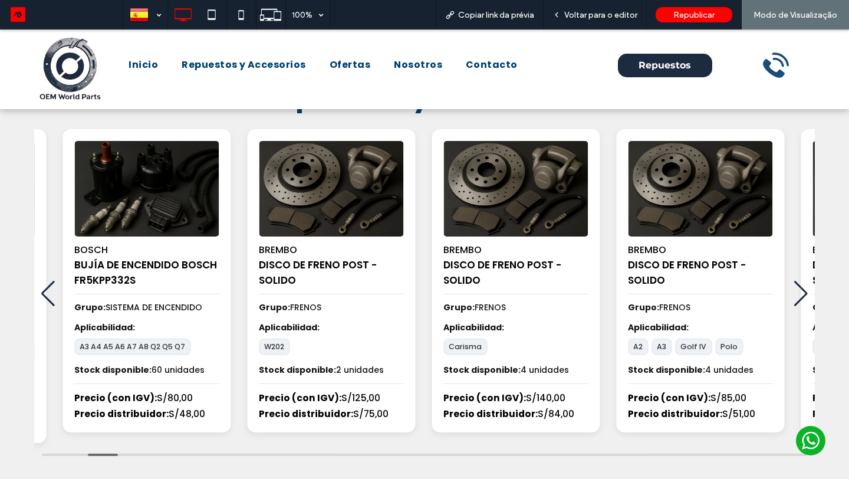
click at [46, 290] on div "Previous slide" at bounding box center [48, 294] width 16 height 26
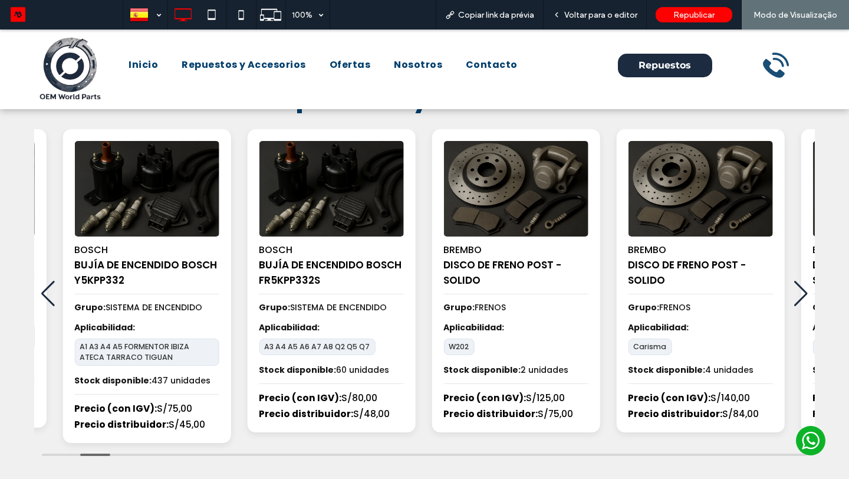
click at [46, 290] on div "Previous slide" at bounding box center [48, 294] width 16 height 26
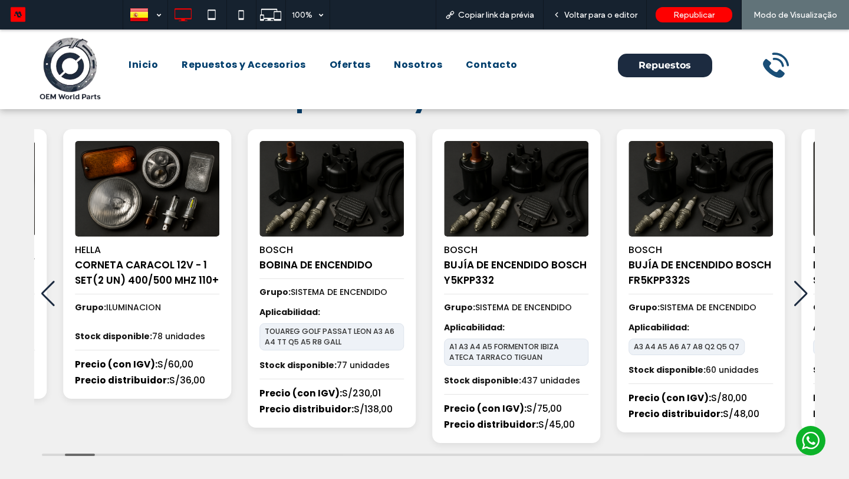
click at [46, 290] on div "Previous slide" at bounding box center [48, 294] width 16 height 26
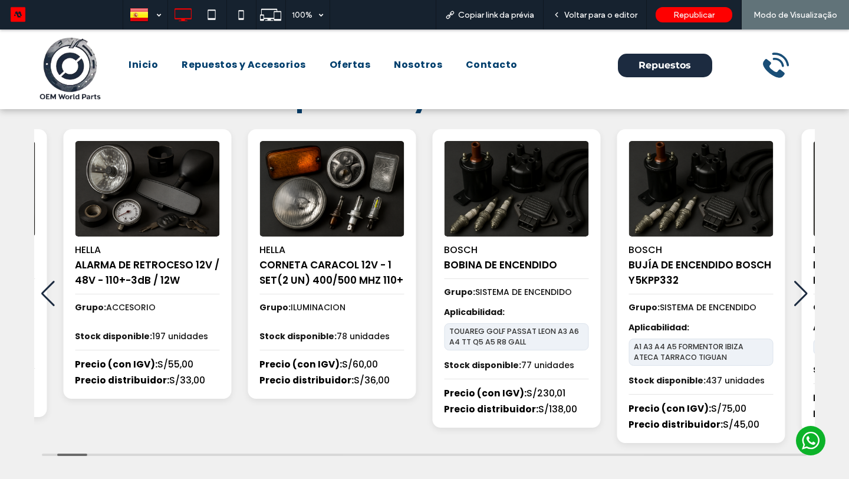
click at [46, 290] on div "Previous slide" at bounding box center [48, 294] width 16 height 26
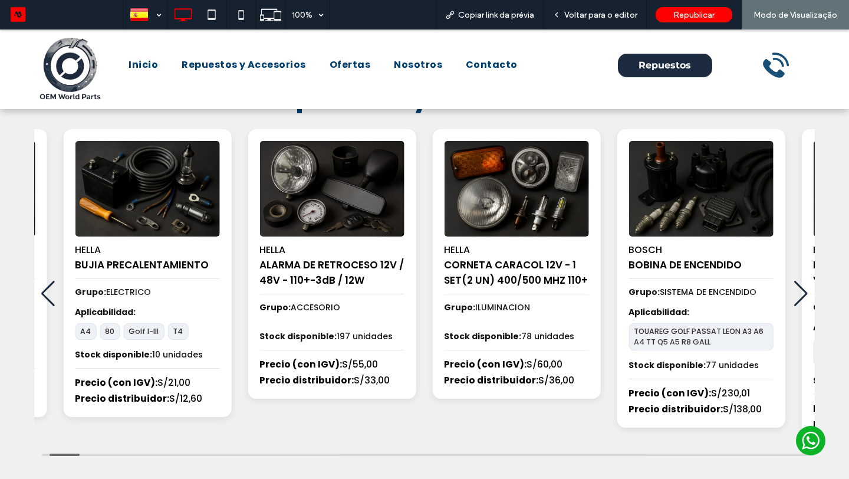
click at [46, 290] on div "Previous slide" at bounding box center [48, 294] width 16 height 26
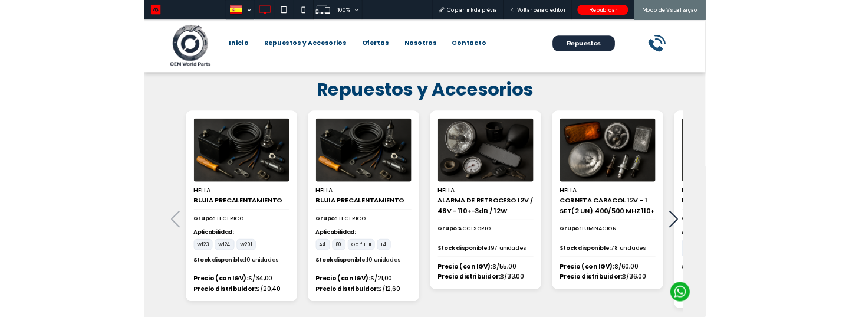
scroll to position [0, 0]
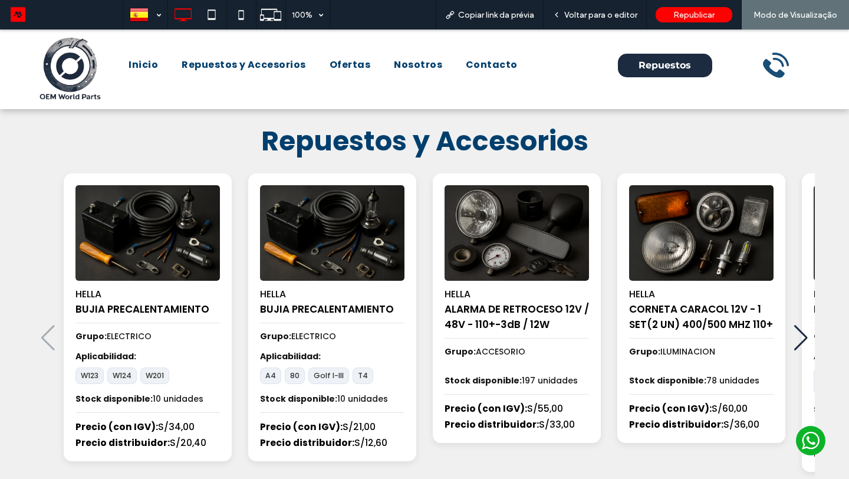
click at [458, 146] on span "Repuestos y Accesorios" at bounding box center [424, 141] width 327 height 38
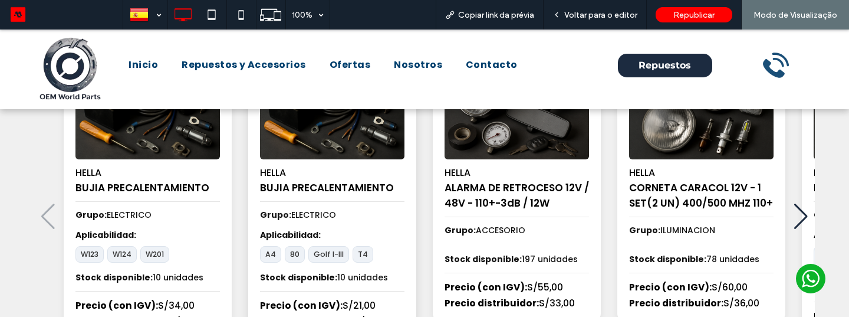
scroll to position [122, 0]
click at [565, 12] on div "Voltar para o editor" at bounding box center [594, 15] width 103 height 10
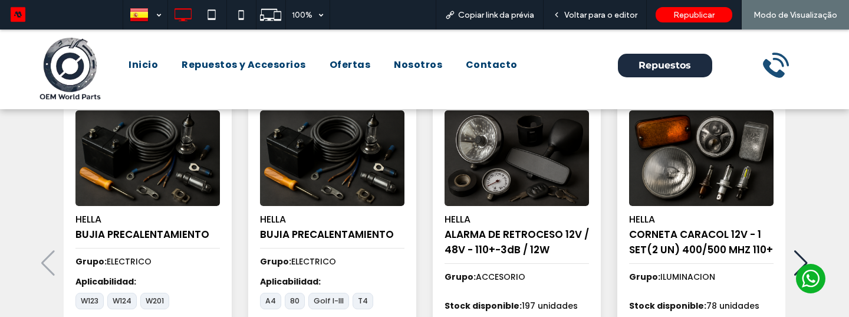
scroll to position [120, 0]
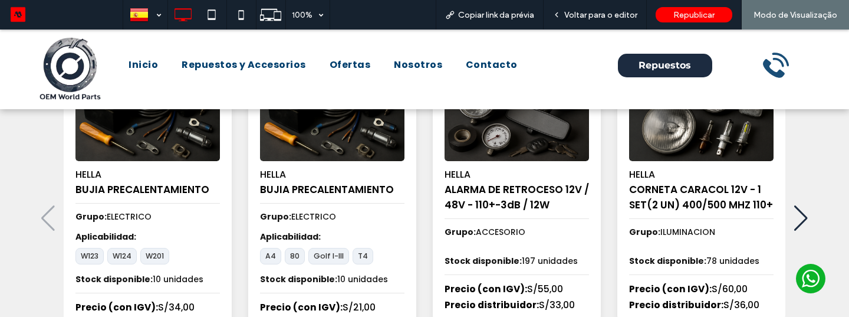
click at [803, 220] on div "Next slide" at bounding box center [801, 218] width 16 height 26
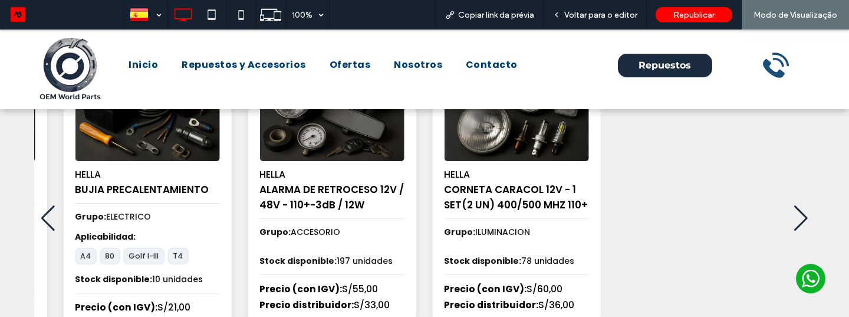
click at [803, 220] on div "Next slide" at bounding box center [801, 218] width 16 height 26
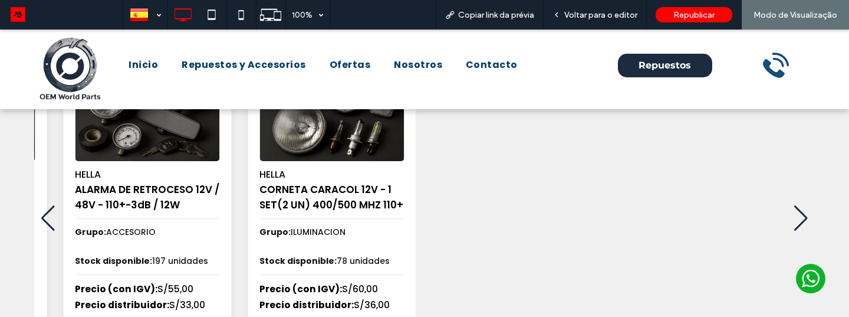
click at [42, 220] on div "Previous slide" at bounding box center [48, 218] width 16 height 26
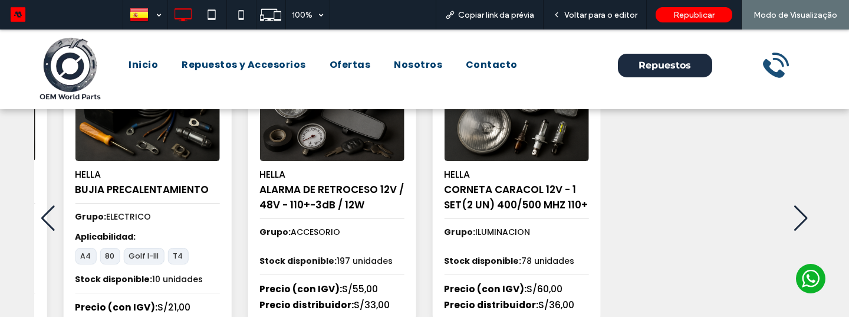
click at [42, 220] on div "Previous slide" at bounding box center [48, 218] width 16 height 26
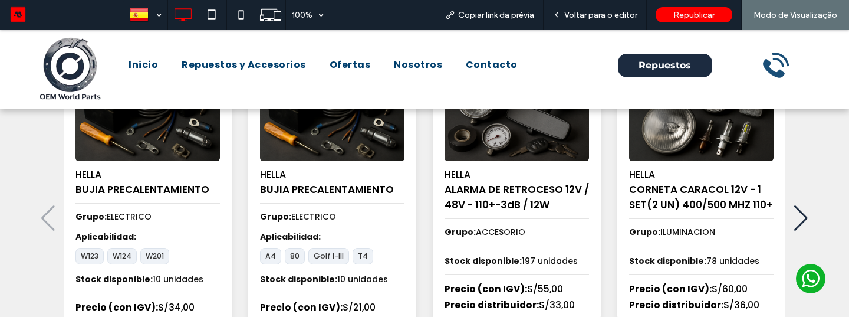
click at [42, 220] on div "HELLA BUJIA PRECALENTAMIENTO Grupo: ELECTRICO Aplicabilidad: W123 W124 W201 Sto…" at bounding box center [424, 218] width 781 height 329
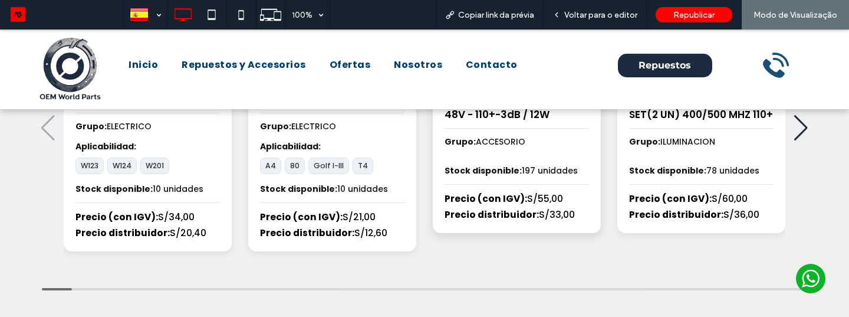
scroll to position [118, 0]
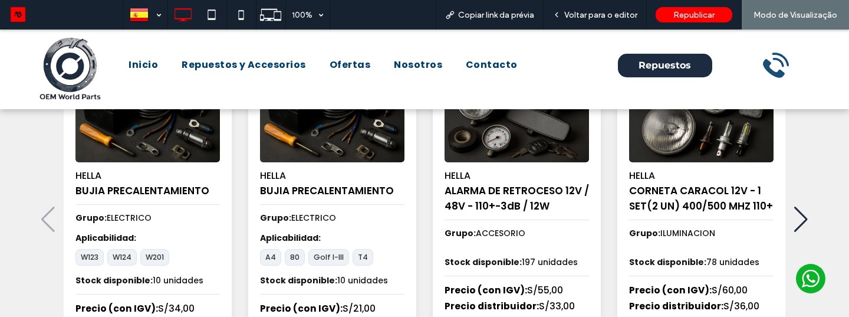
click at [803, 216] on div "Next slide" at bounding box center [801, 219] width 16 height 26
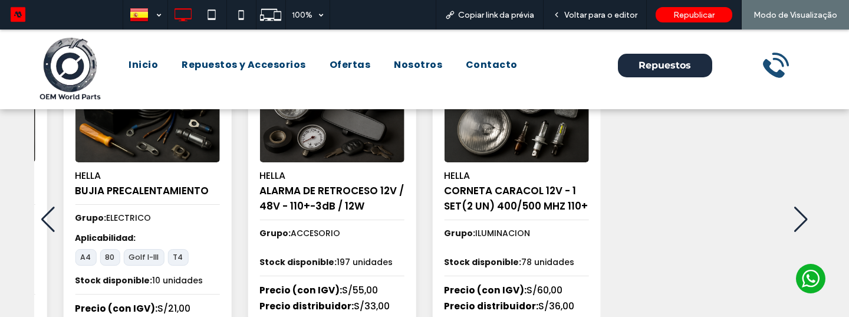
click at [803, 216] on div "Next slide" at bounding box center [801, 219] width 16 height 26
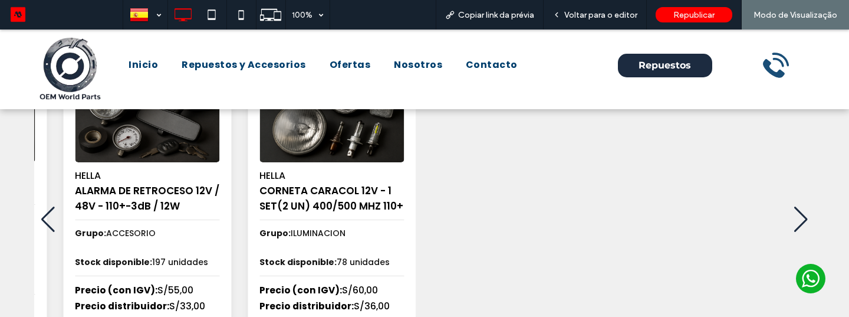
click at [803, 216] on div "Next slide" at bounding box center [801, 219] width 16 height 26
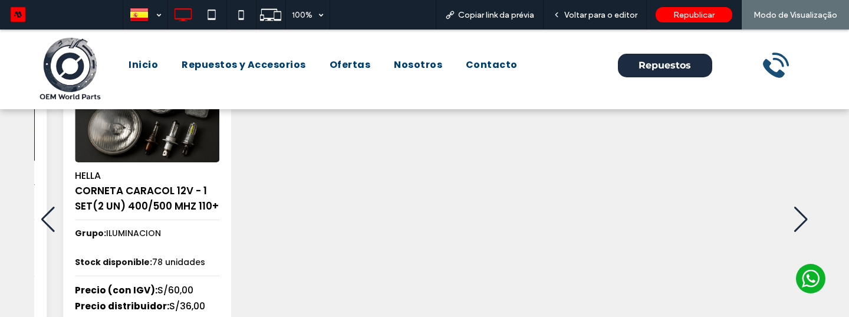
click at [803, 216] on div "Next slide" at bounding box center [801, 219] width 16 height 26
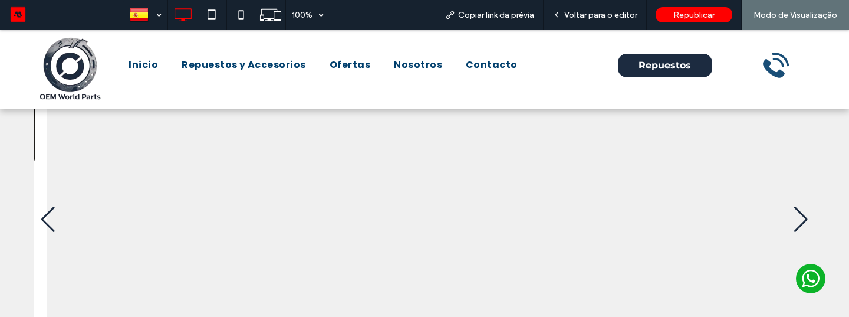
click at [803, 216] on div "Next slide" at bounding box center [801, 219] width 16 height 26
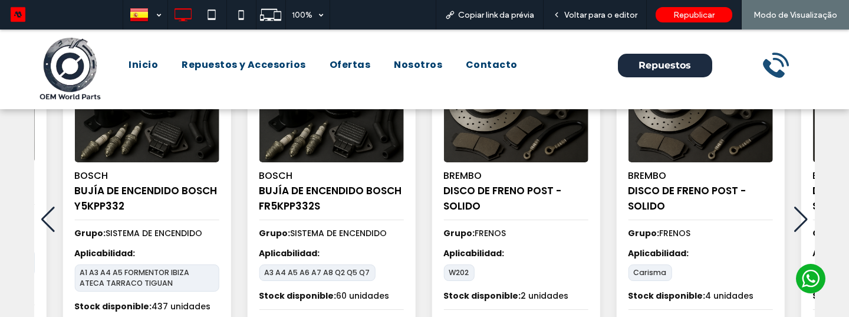
click at [797, 216] on div "Next slide" at bounding box center [801, 219] width 16 height 26
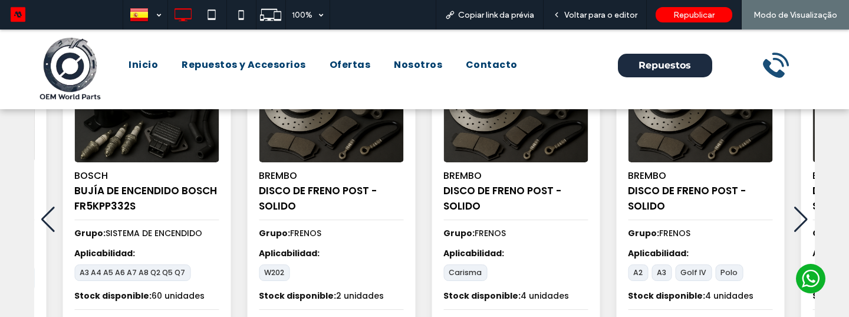
click at [797, 216] on div "Next slide" at bounding box center [801, 219] width 16 height 26
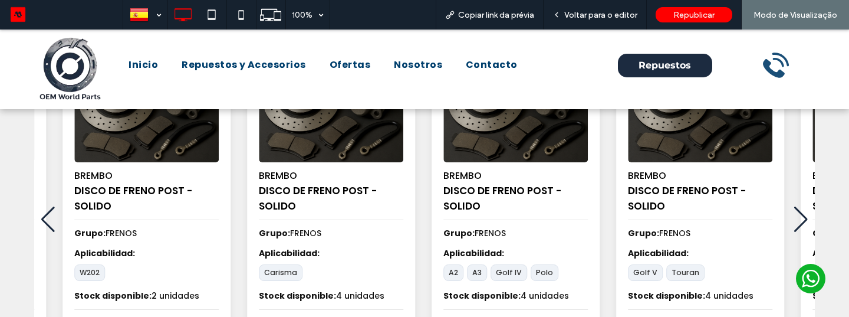
click at [797, 216] on div "Next slide" at bounding box center [801, 219] width 16 height 26
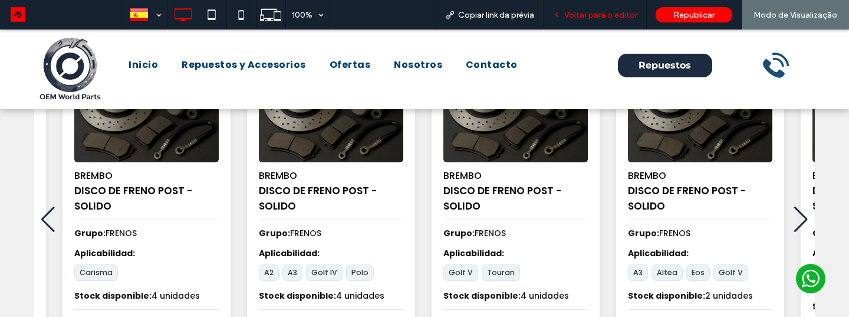
click at [601, 15] on span "Voltar para o editor" at bounding box center [600, 15] width 73 height 10
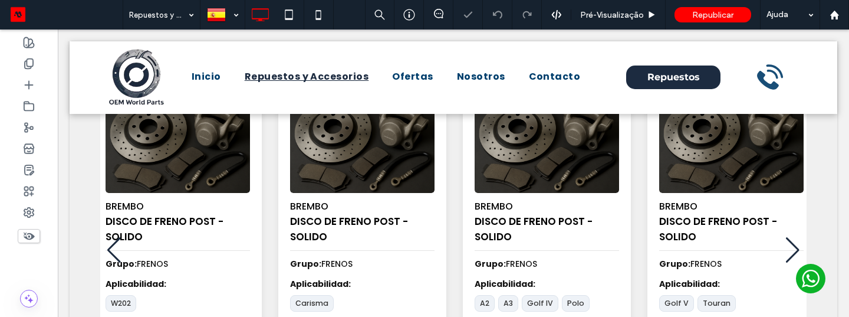
scroll to position [111, 0]
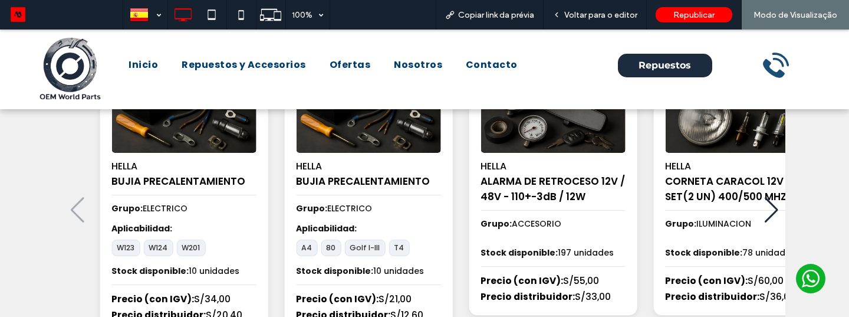
click at [780, 200] on div "HELLA CORNETA CARACOL 12V - 1 SET(2 UN) 400/500 MHZ 110+ Grupo: ILUMINACION Sto…" at bounding box center [737, 179] width 168 height 269
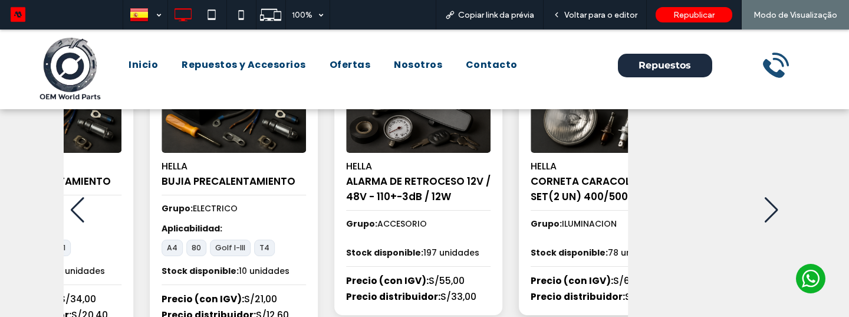
click at [687, 268] on div "HELLA CORNETA CARACOL 12V - 1 SET(2 UN) 400/500 MHZ 110+ Grupo: ILUMINACION Sto…" at bounding box center [603, 179] width 168 height 269
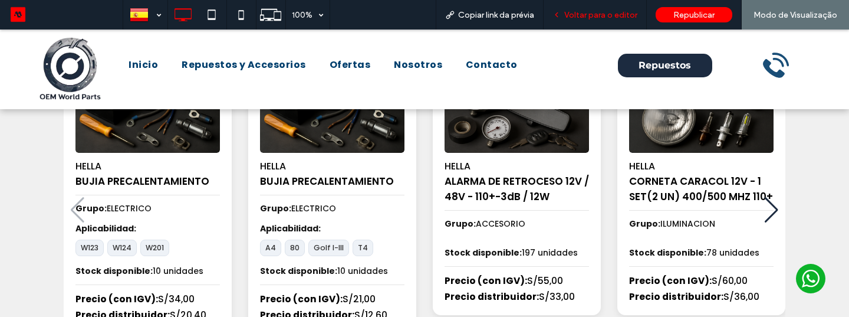
click at [598, 13] on span "Voltar para o editor" at bounding box center [600, 15] width 73 height 10
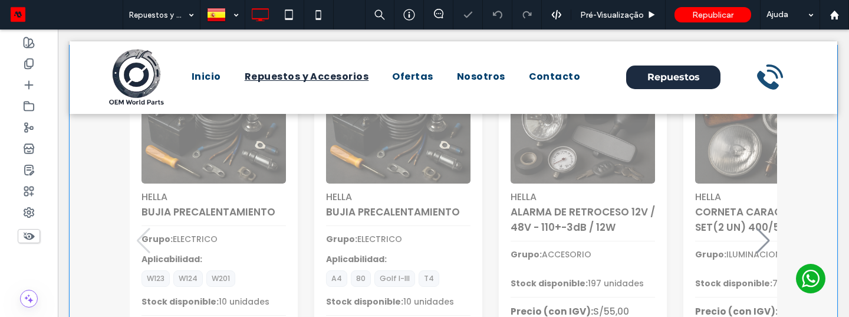
scroll to position [121, 0]
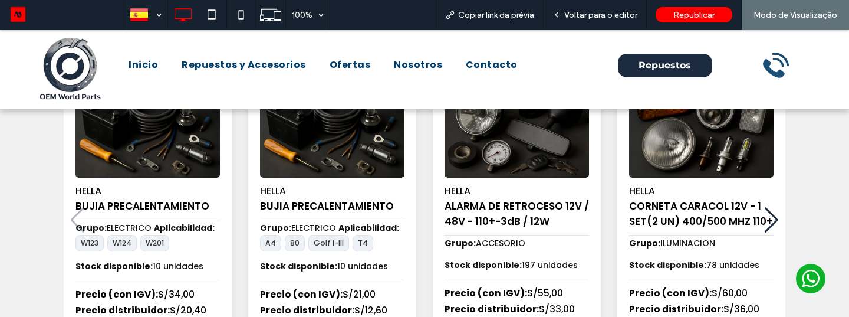
scroll to position [110, 0]
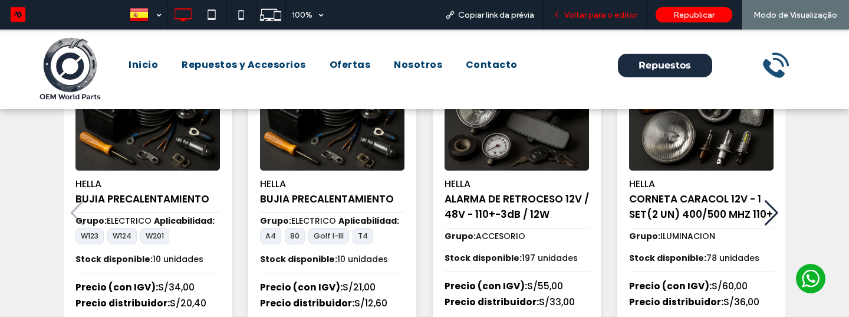
click at [599, 14] on span "Voltar para o editor" at bounding box center [600, 15] width 73 height 10
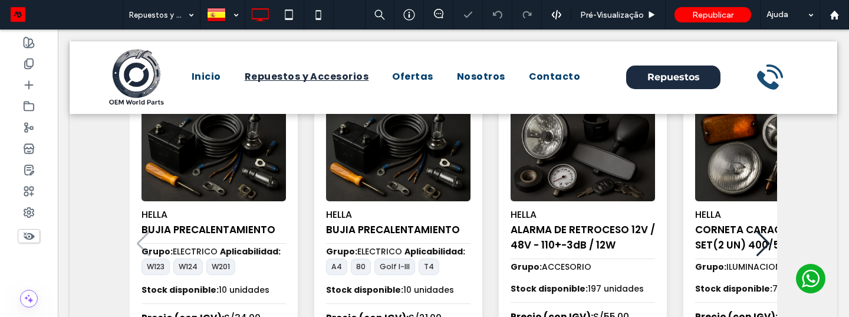
scroll to position [103, 0]
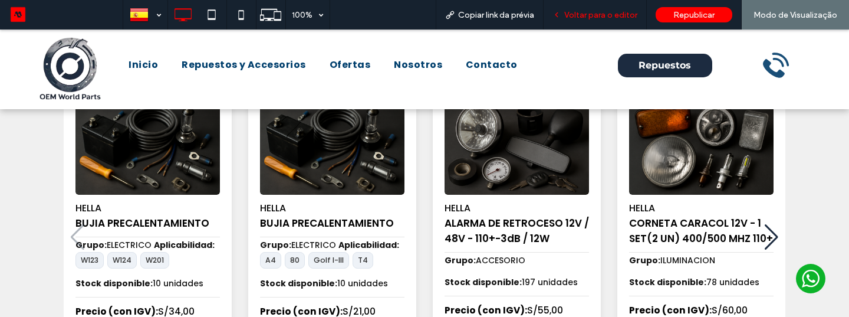
click at [591, 21] on div "Voltar para o editor" at bounding box center [594, 14] width 103 height 29
click at [598, 17] on span "Voltar para o editor" at bounding box center [600, 15] width 73 height 10
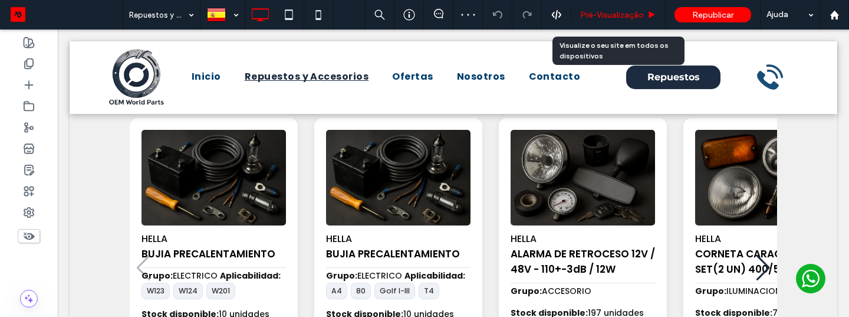
click at [601, 16] on span "Pré-Visualizaçāo" at bounding box center [612, 15] width 64 height 10
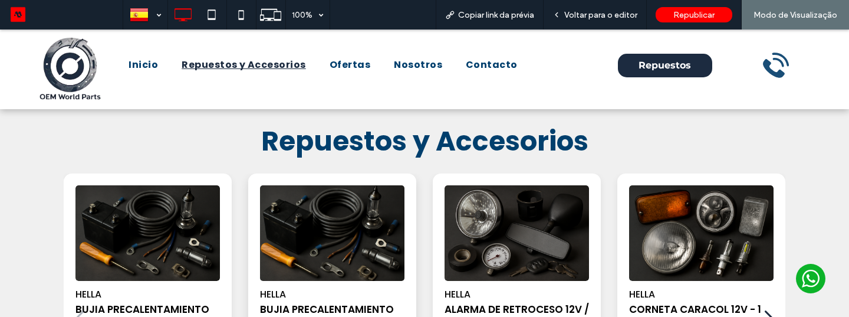
scroll to position [50, 0]
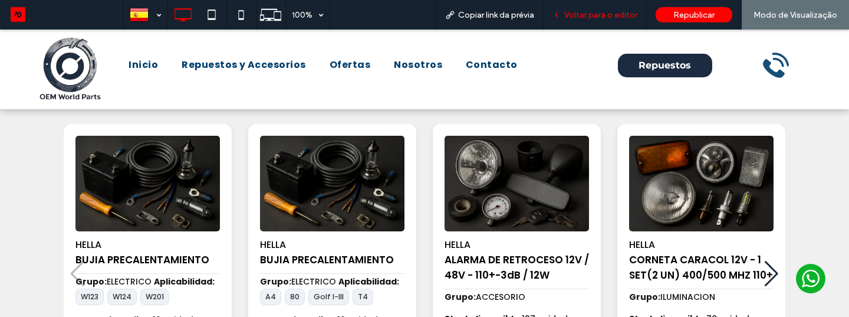
click at [601, 16] on span "Voltar para o editor" at bounding box center [600, 15] width 73 height 10
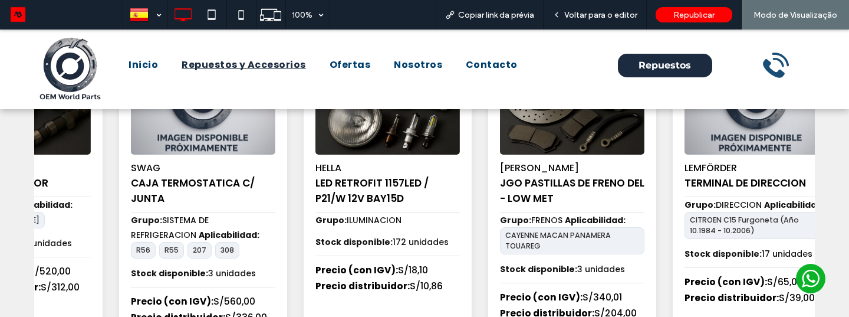
click at [756, 200] on div "HELLA BUJIA PRECALENTAMIENTO Grupo: ELECTRICO Aplicabilidad: W123 W124 W201 Sto…" at bounding box center [488, 196] width 18450 height 299
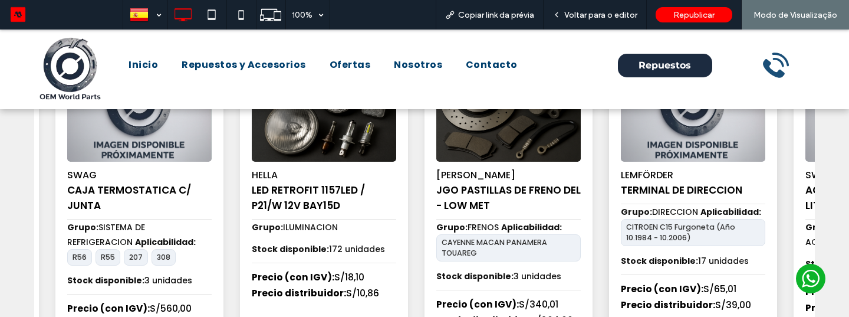
scroll to position [126, 0]
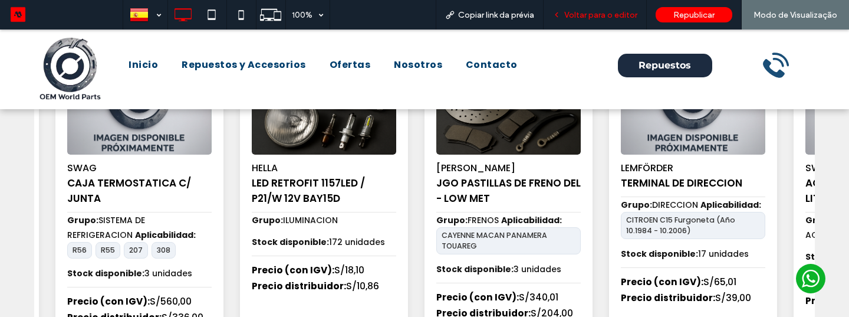
click at [601, 17] on span "Voltar para o editor" at bounding box center [600, 15] width 73 height 10
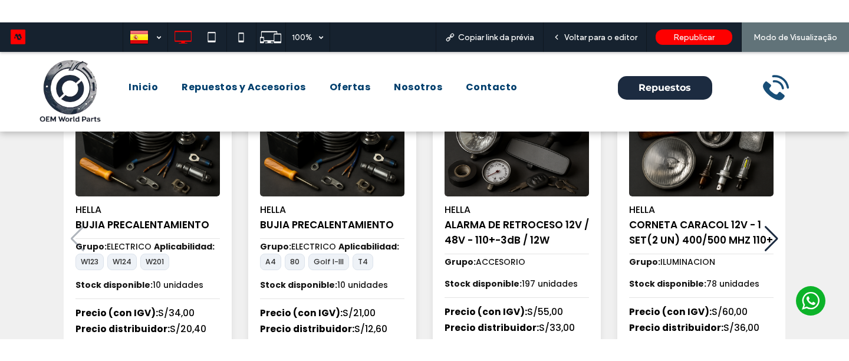
scroll to position [107, 0]
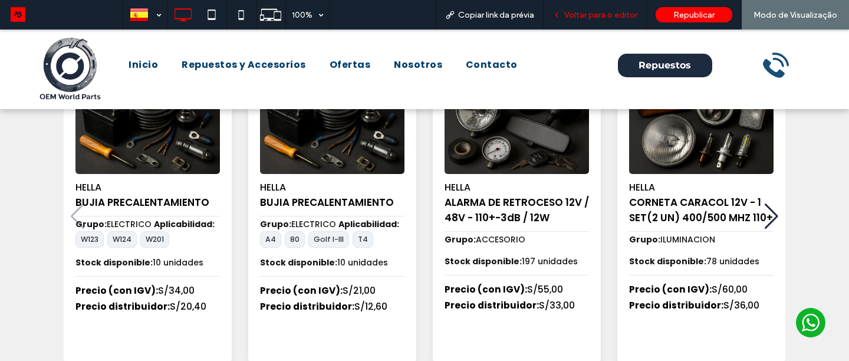
click at [619, 18] on span "Voltar para o editor" at bounding box center [600, 15] width 73 height 10
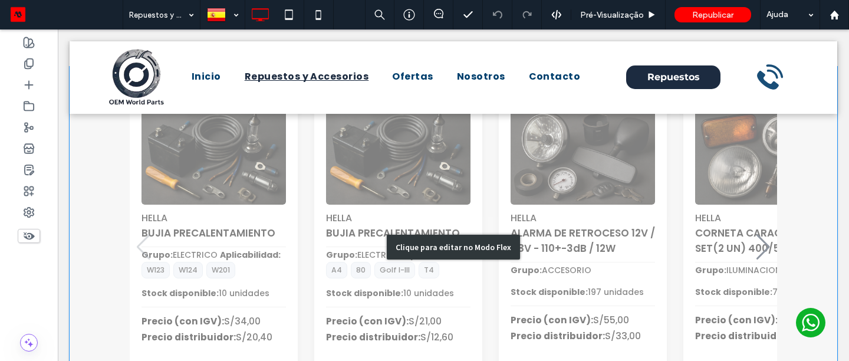
click at [483, 199] on div "Clique para editar no Modo Flex" at bounding box center [453, 247] width 767 height 361
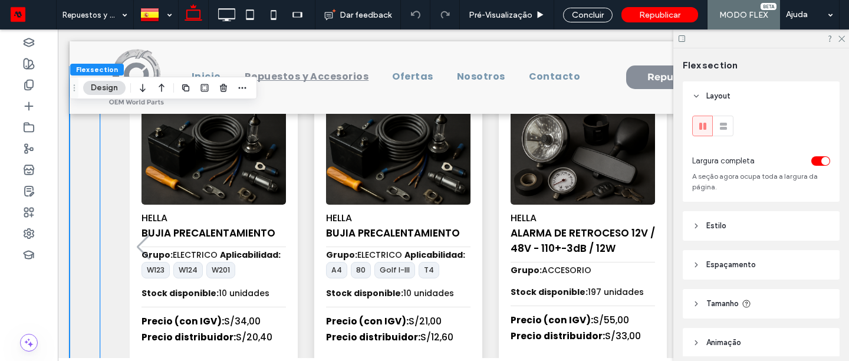
click at [459, 199] on img "2 / 100" at bounding box center [397, 157] width 151 height 100
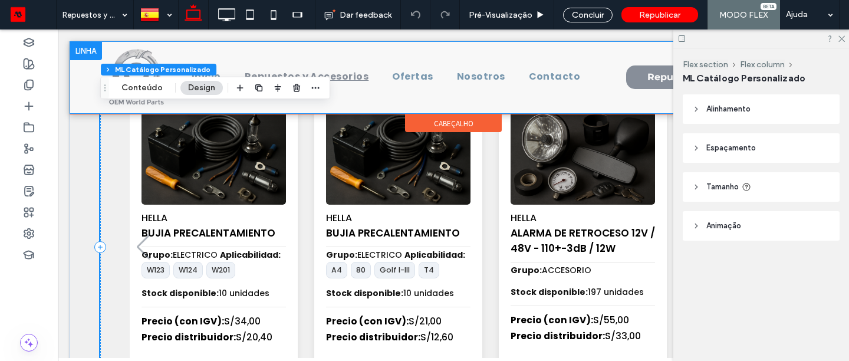
scroll to position [100, 0]
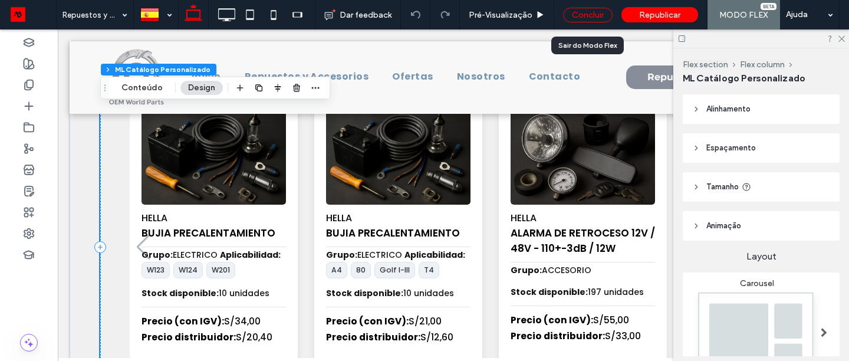
click at [582, 12] on div "Concluir" at bounding box center [588, 15] width 50 height 15
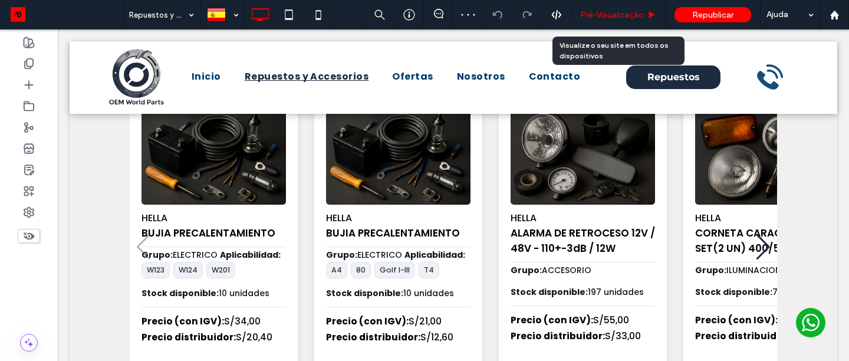
click at [598, 12] on span "Pré-Visualizaçāo" at bounding box center [612, 15] width 64 height 10
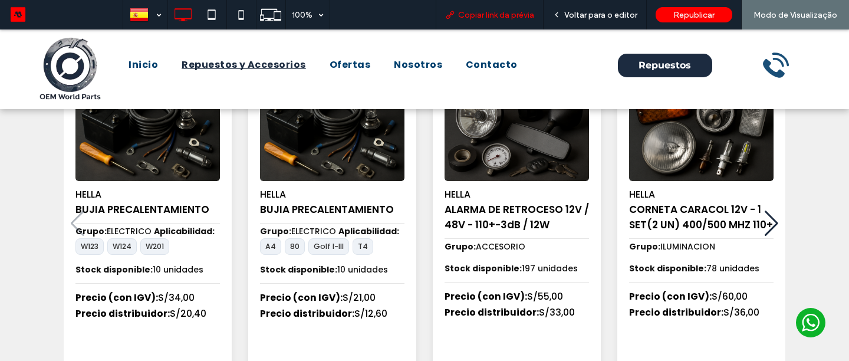
scroll to position [107, 0]
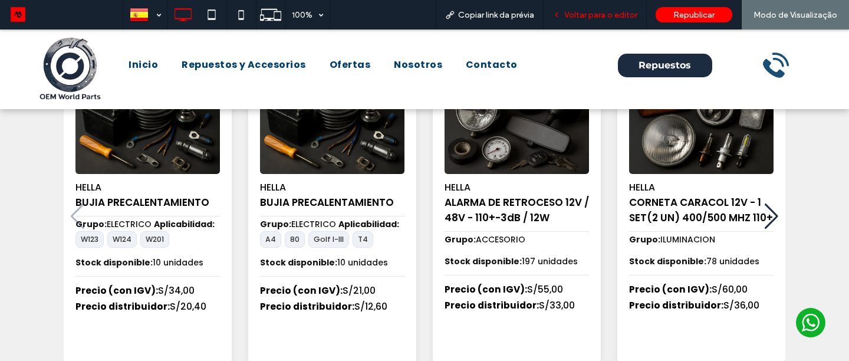
click at [590, 12] on span "Voltar para o editor" at bounding box center [600, 15] width 73 height 10
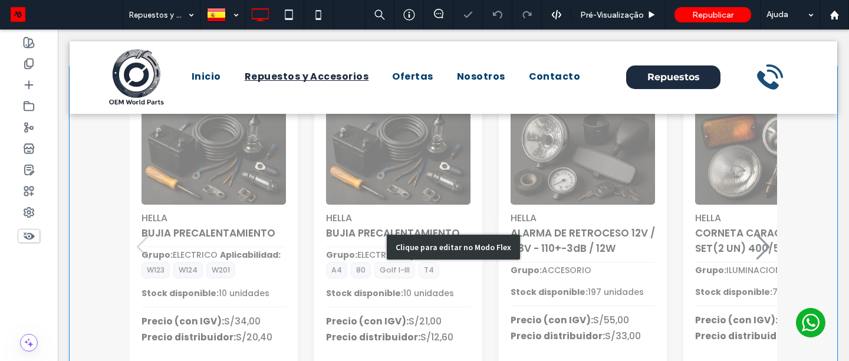
scroll to position [100, 0]
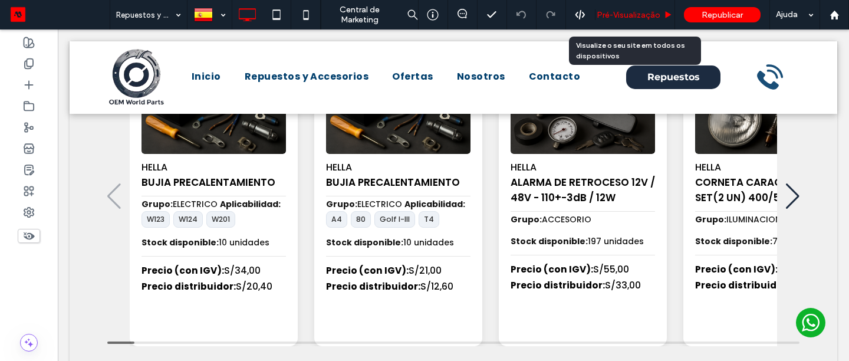
click at [626, 21] on div "Pré-Visualizaçāo" at bounding box center [635, 14] width 80 height 29
click at [625, 15] on span "Pré-Visualizaçāo" at bounding box center [629, 15] width 64 height 10
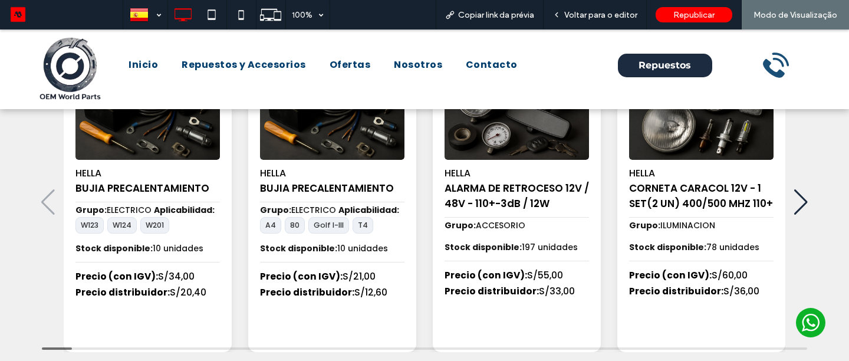
scroll to position [121, 0]
click at [799, 193] on div "Next slide" at bounding box center [801, 202] width 16 height 26
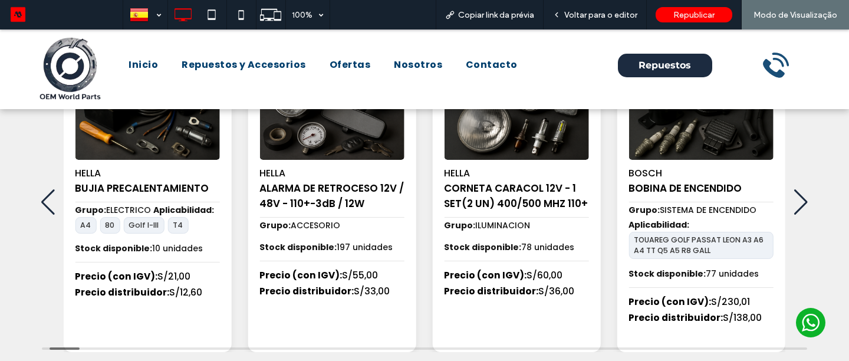
click at [798, 196] on div "Next slide" at bounding box center [801, 202] width 16 height 26
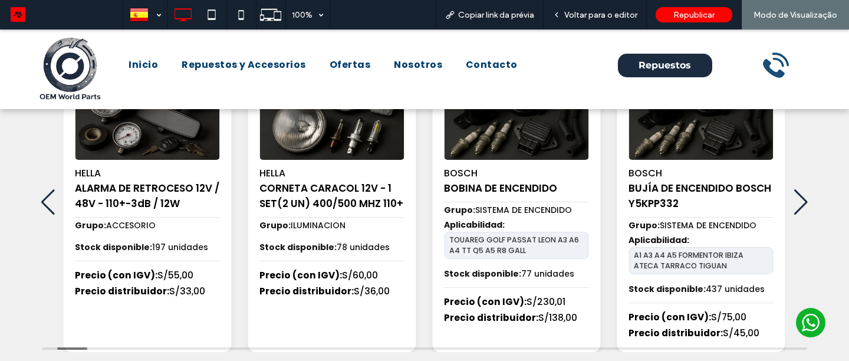
click at [42, 198] on div "Previous slide" at bounding box center [48, 202] width 16 height 26
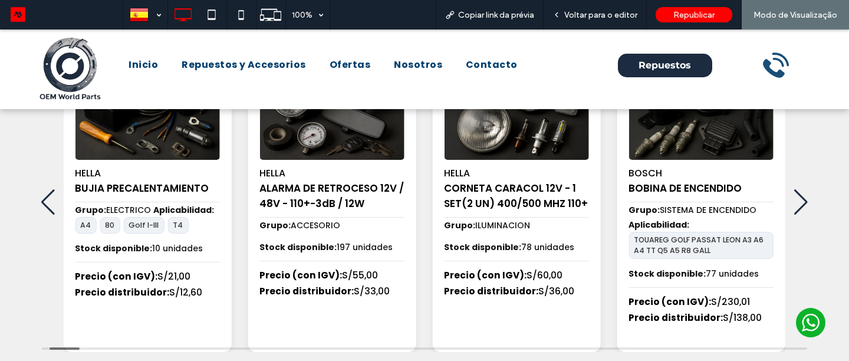
click at [42, 198] on div "Previous slide" at bounding box center [48, 202] width 16 height 26
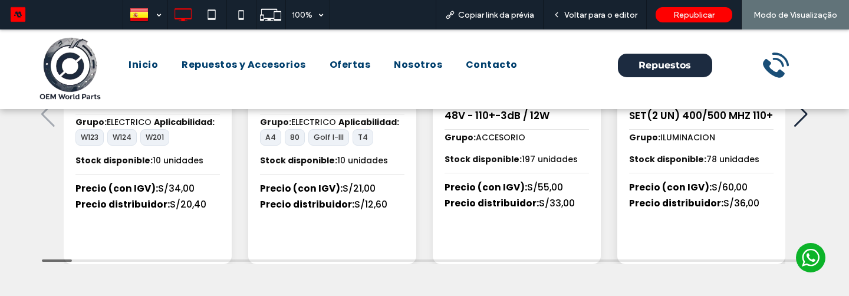
scroll to position [209, 0]
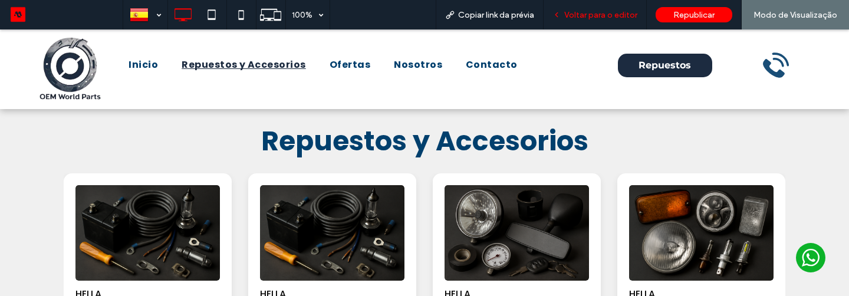
click at [596, 11] on span "Voltar para o editor" at bounding box center [600, 15] width 73 height 10
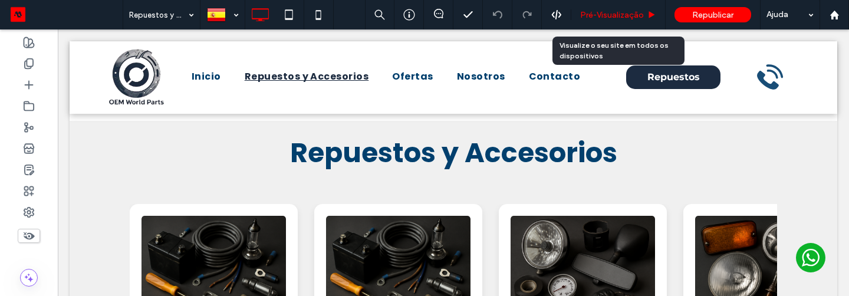
click at [603, 16] on span "Pré-Visualizaçāo" at bounding box center [612, 15] width 64 height 10
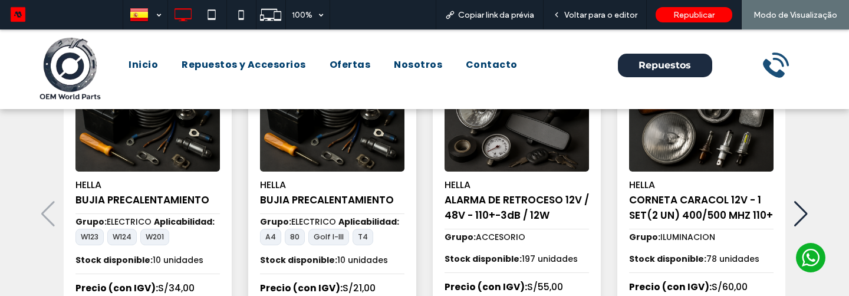
scroll to position [190, 0]
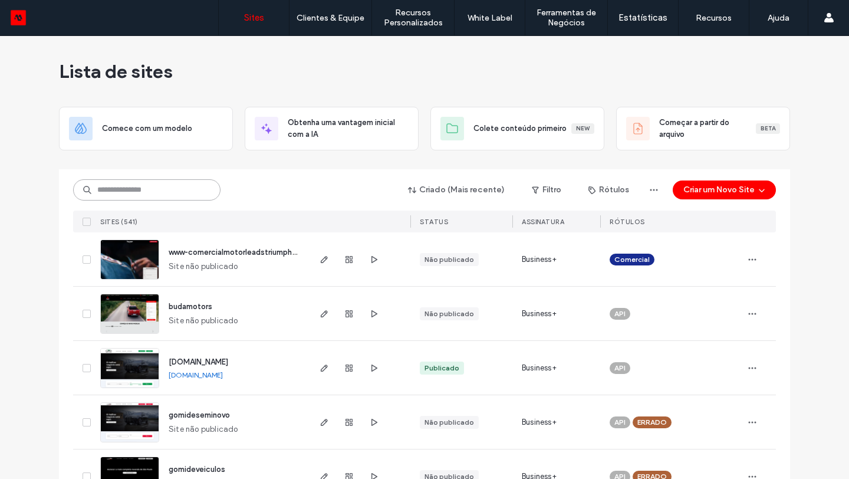
click at [183, 195] on input at bounding box center [146, 189] width 147 height 21
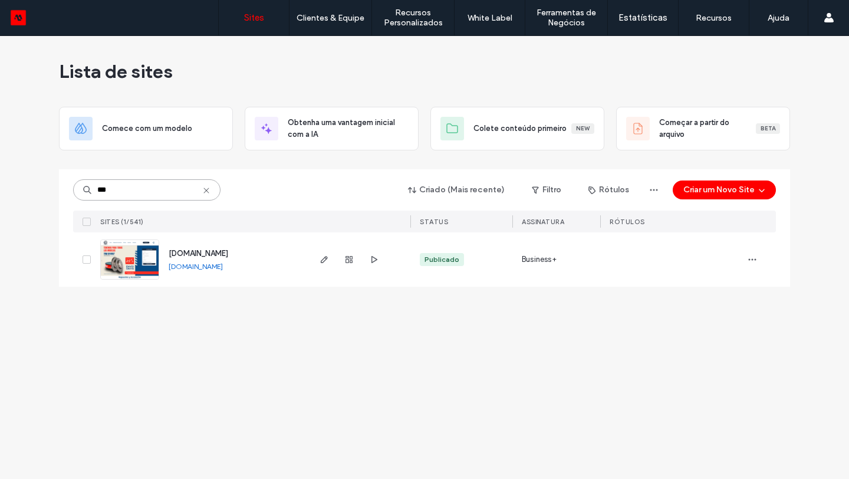
type input "***"
click at [210, 253] on span "[DOMAIN_NAME]" at bounding box center [199, 253] width 60 height 9
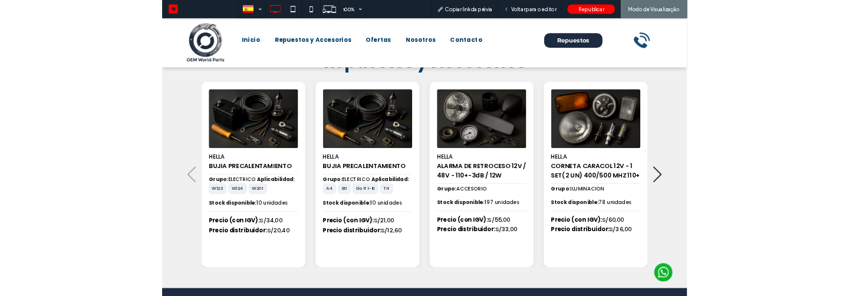
scroll to position [41, 0]
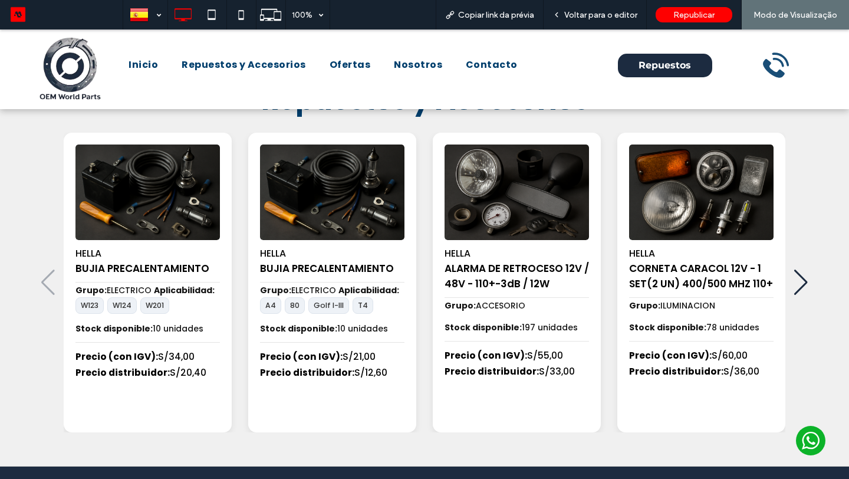
click at [802, 279] on div "Next slide" at bounding box center [801, 282] width 16 height 26
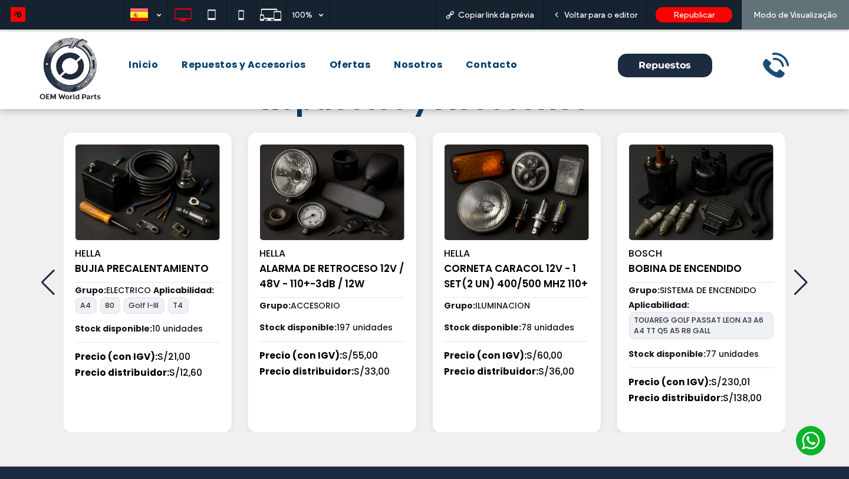
click at [801, 279] on div "Next slide" at bounding box center [801, 282] width 16 height 26
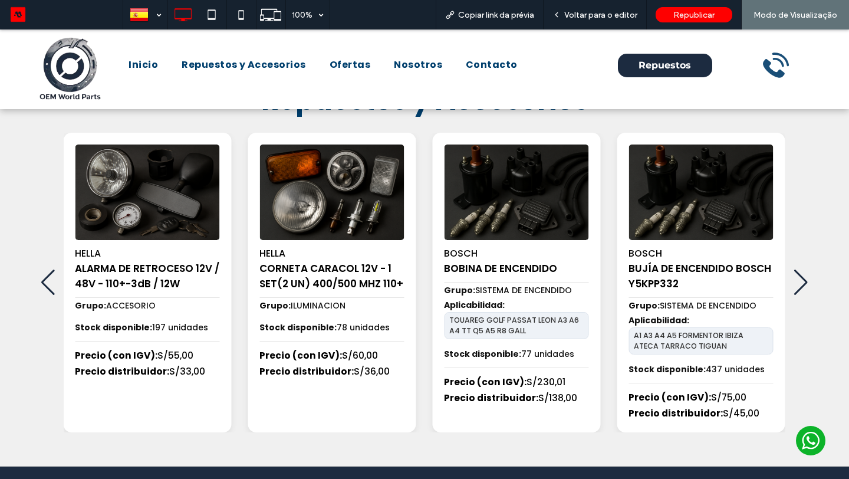
click at [45, 282] on div "Previous slide" at bounding box center [48, 282] width 16 height 26
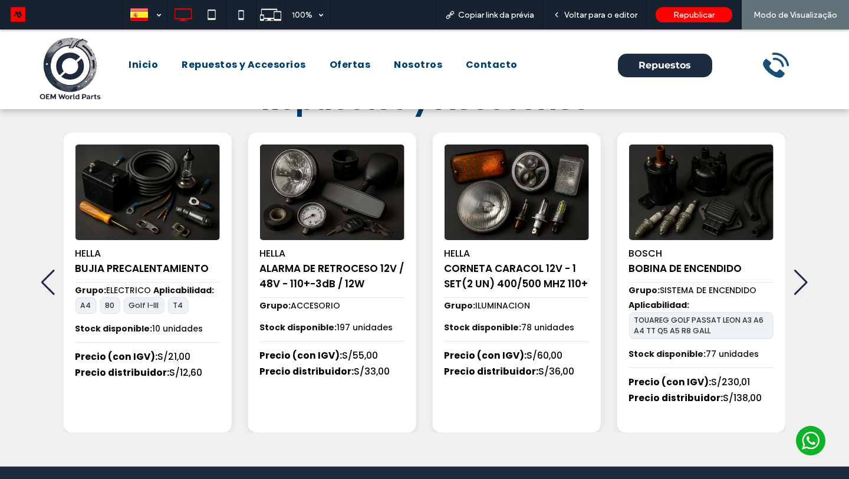
click at [46, 282] on div "Previous slide" at bounding box center [48, 282] width 16 height 26
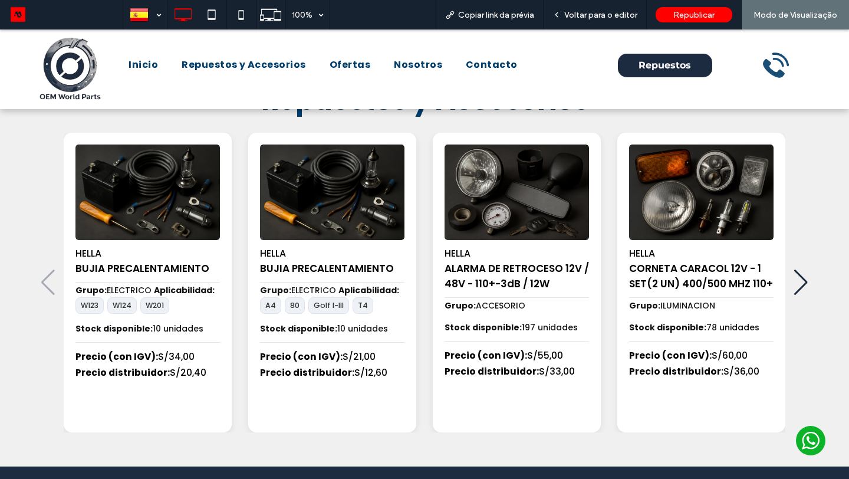
click at [46, 282] on div "HELLA BUJIA PRECALENTAMIENTO Grupo: ELECTRICO Aplicabilidad: W123 W124 W201 Sto…" at bounding box center [424, 282] width 781 height 299
click at [606, 18] on span "Voltar para o editor" at bounding box center [600, 15] width 73 height 10
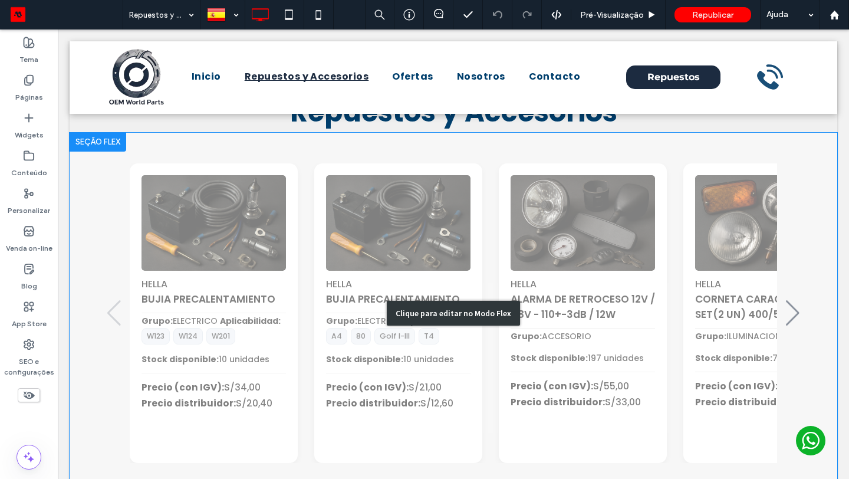
click at [462, 252] on div "Clique para editar no Modo Flex" at bounding box center [453, 313] width 767 height 361
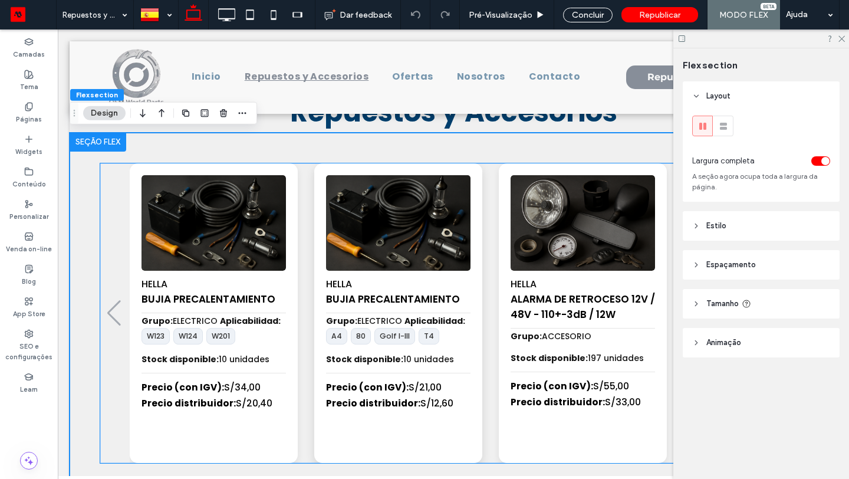
click at [434, 246] on img "2 / 100" at bounding box center [397, 223] width 151 height 100
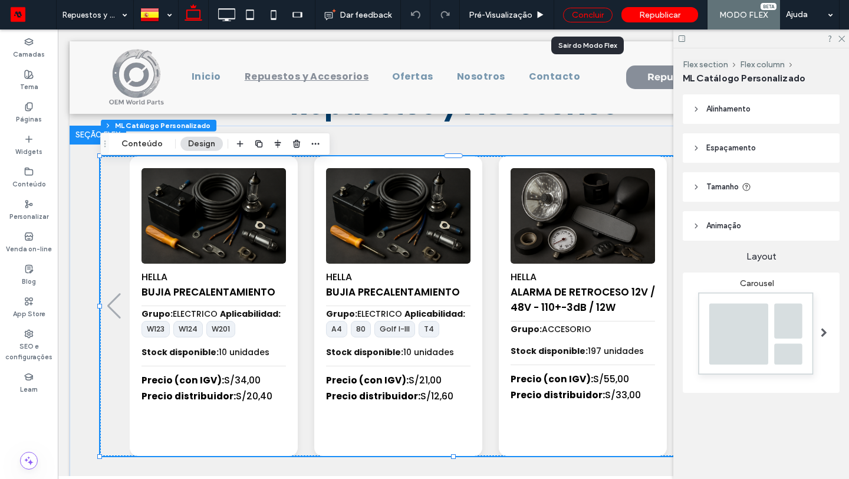
click at [583, 8] on div "Concluir" at bounding box center [588, 15] width 50 height 15
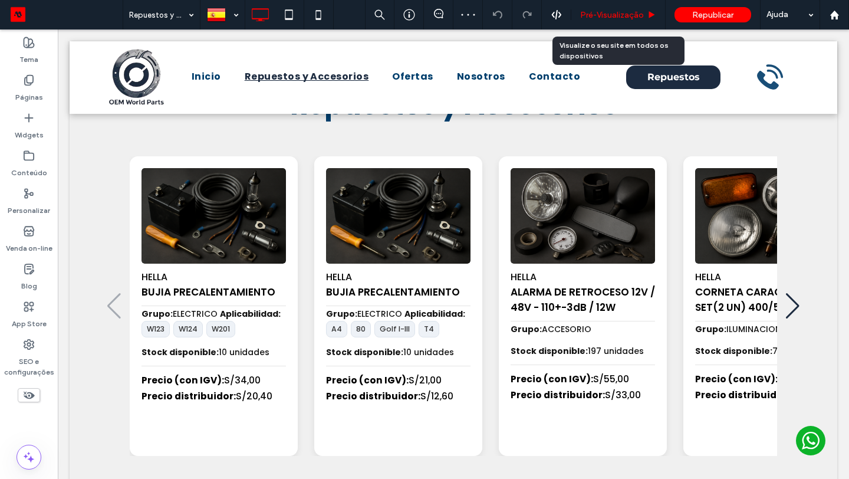
click at [601, 16] on span "Pré-Visualizaçāo" at bounding box center [612, 15] width 64 height 10
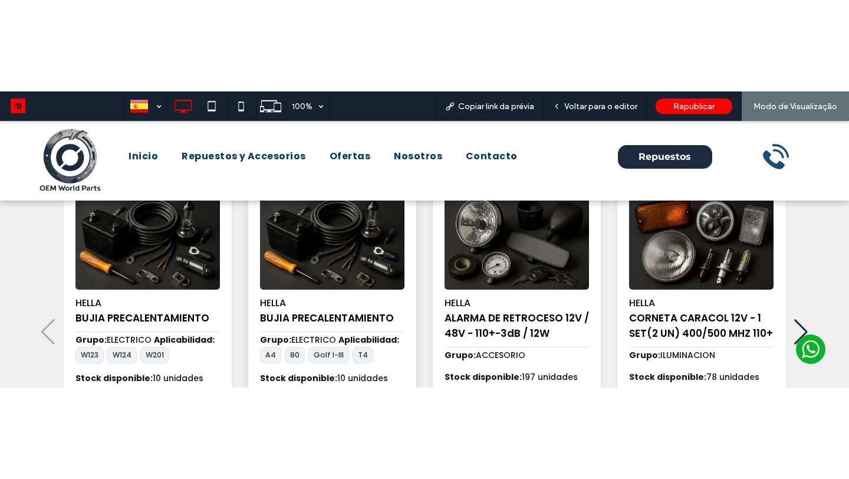
scroll to position [48, 0]
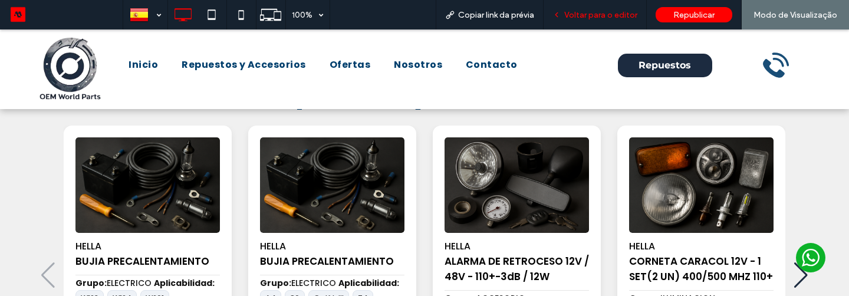
click at [592, 17] on span "Voltar para o editor" at bounding box center [600, 15] width 73 height 10
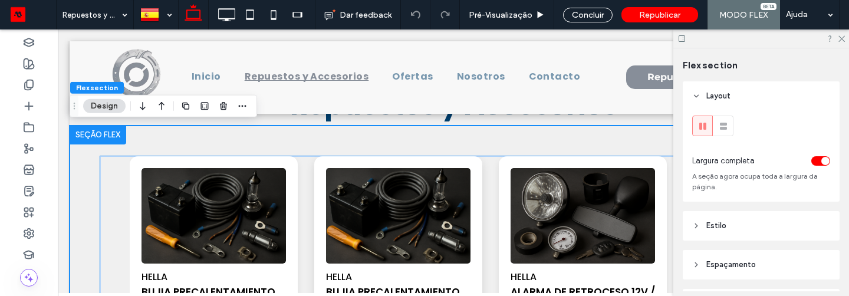
click at [404, 209] on img "2 / 100" at bounding box center [397, 216] width 151 height 100
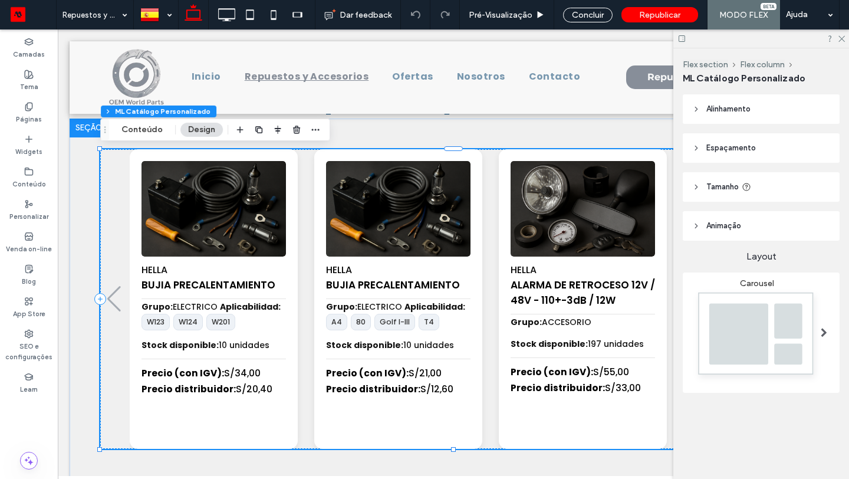
click at [762, 317] on div "Carousel" at bounding box center [756, 332] width 129 height 108
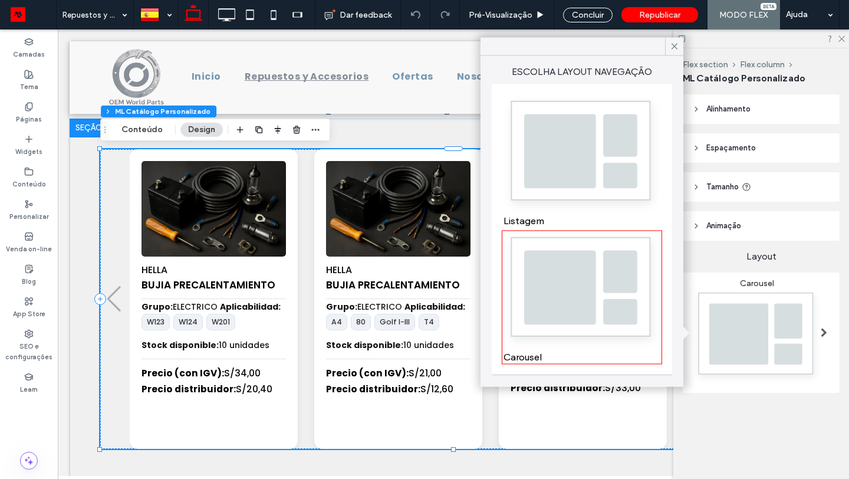
click at [584, 189] on img at bounding box center [581, 154] width 157 height 117
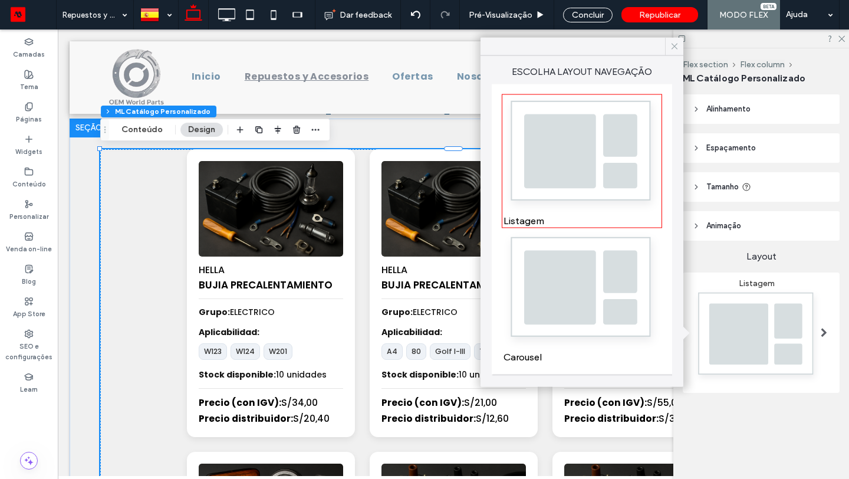
click at [671, 47] on icon at bounding box center [674, 46] width 11 height 11
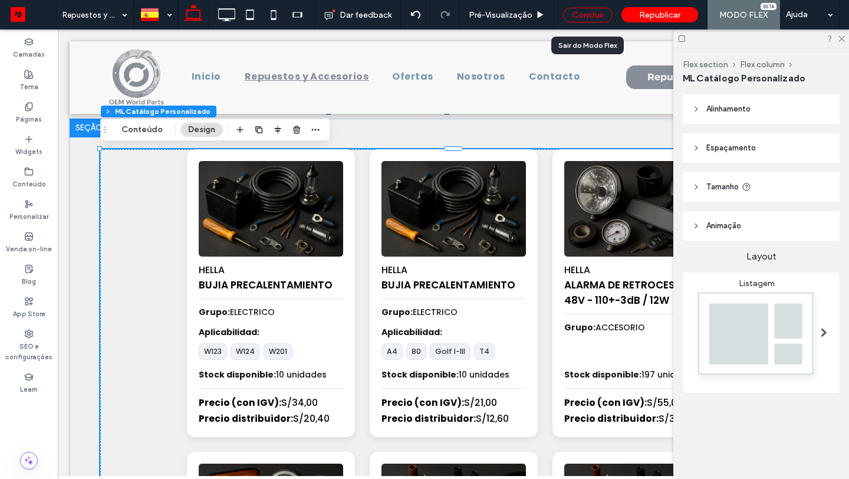
click at [583, 17] on div "Concluir" at bounding box center [588, 15] width 50 height 15
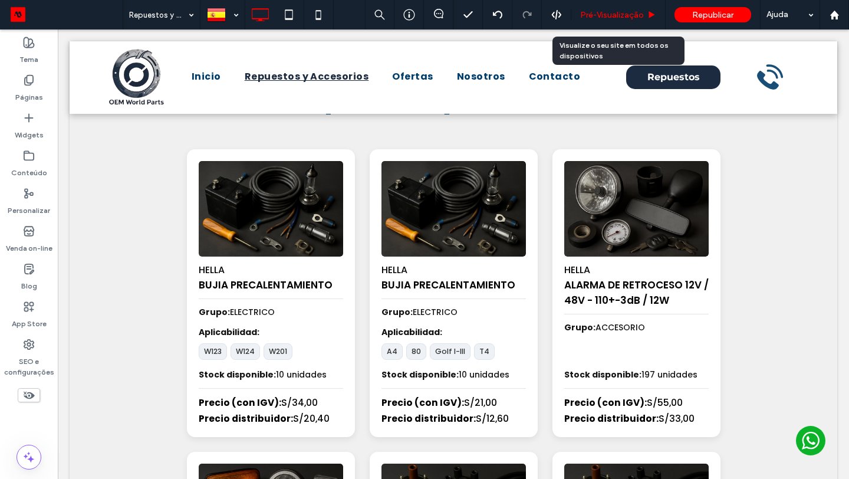
click at [612, 19] on span "Pré-Visualizaçāo" at bounding box center [612, 15] width 64 height 10
